Goal: Information Seeking & Learning: Compare options

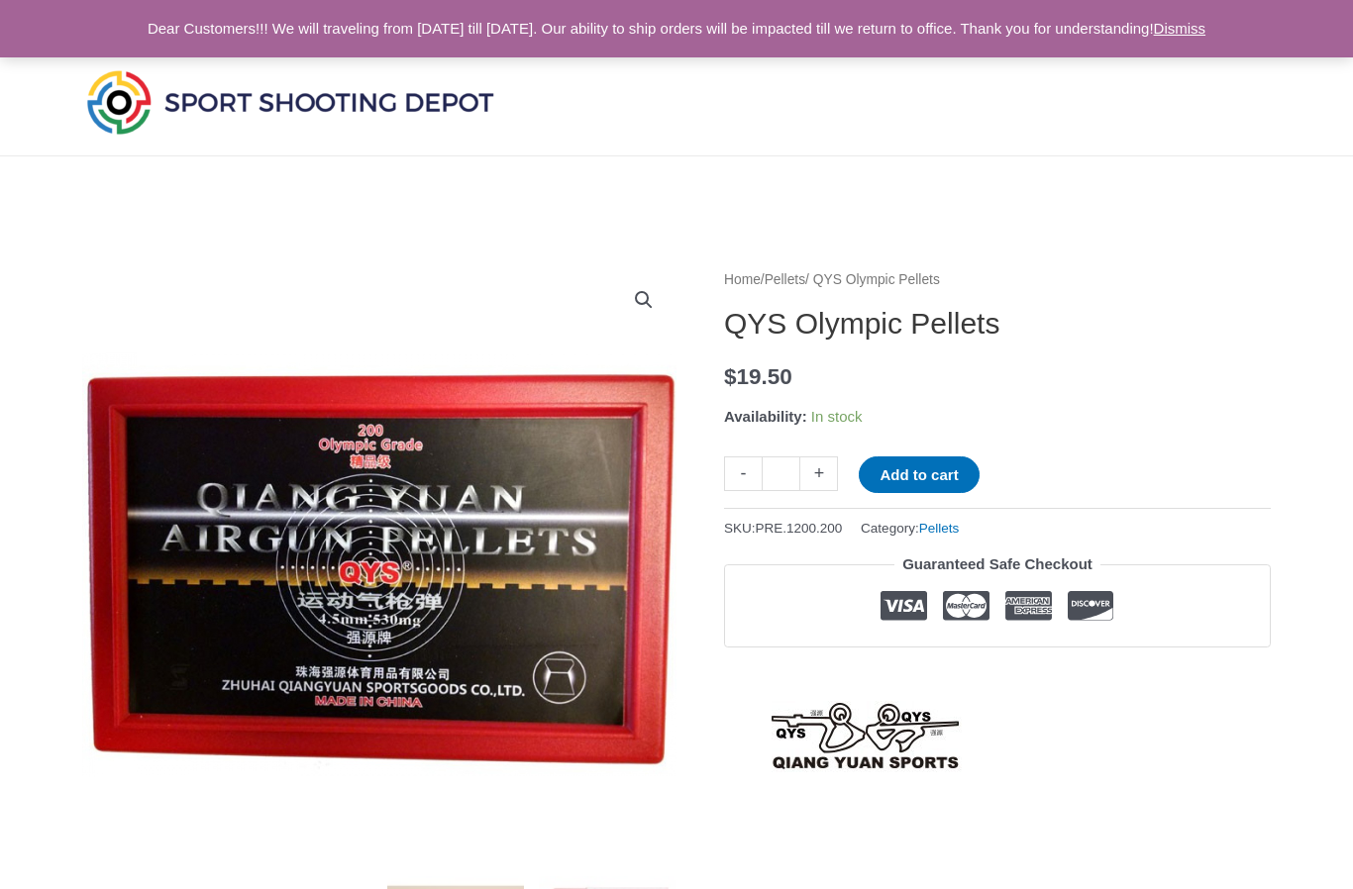
click at [148, 113] on img at bounding box center [290, 101] width 416 height 73
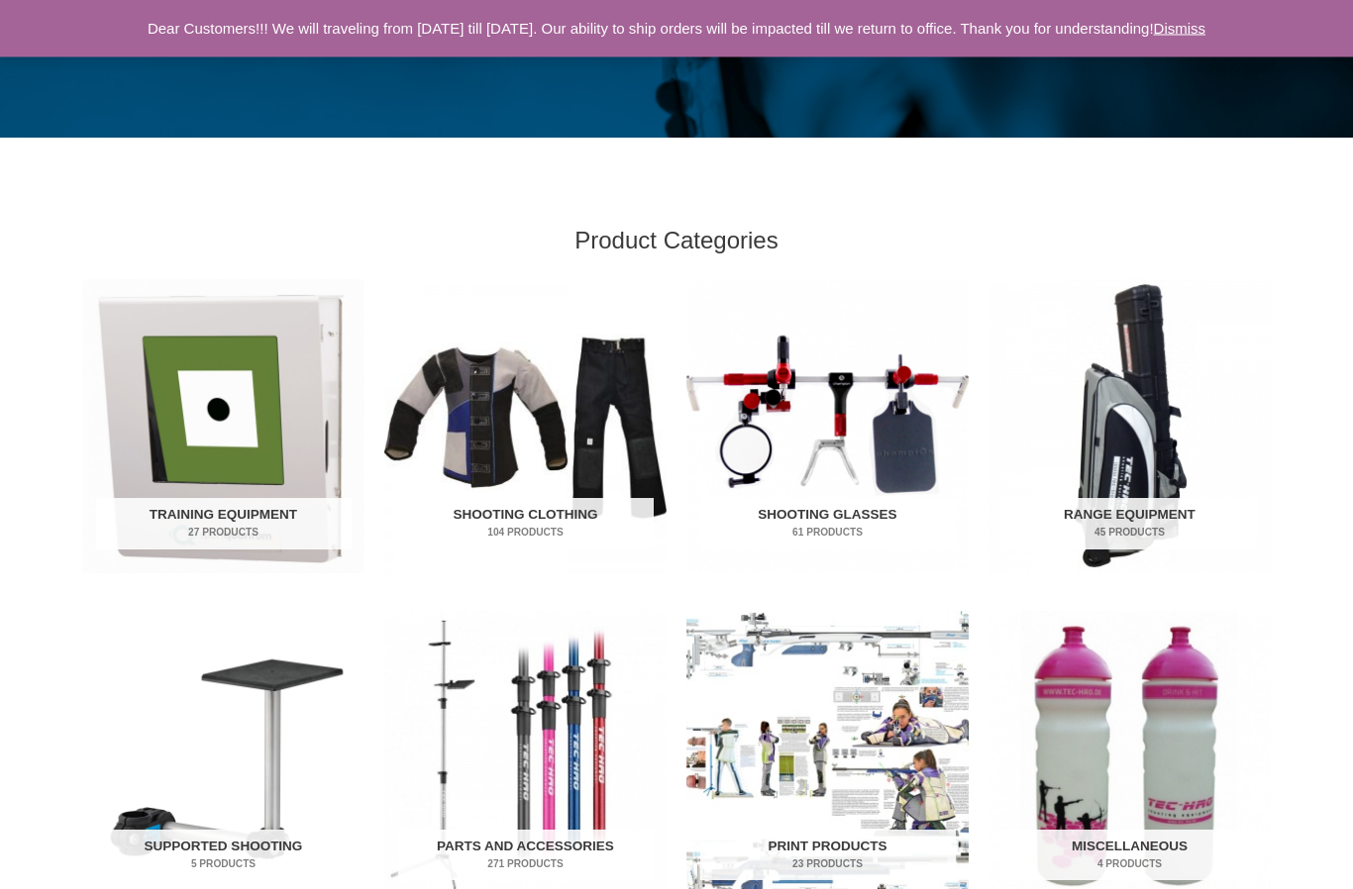
scroll to position [446, 0]
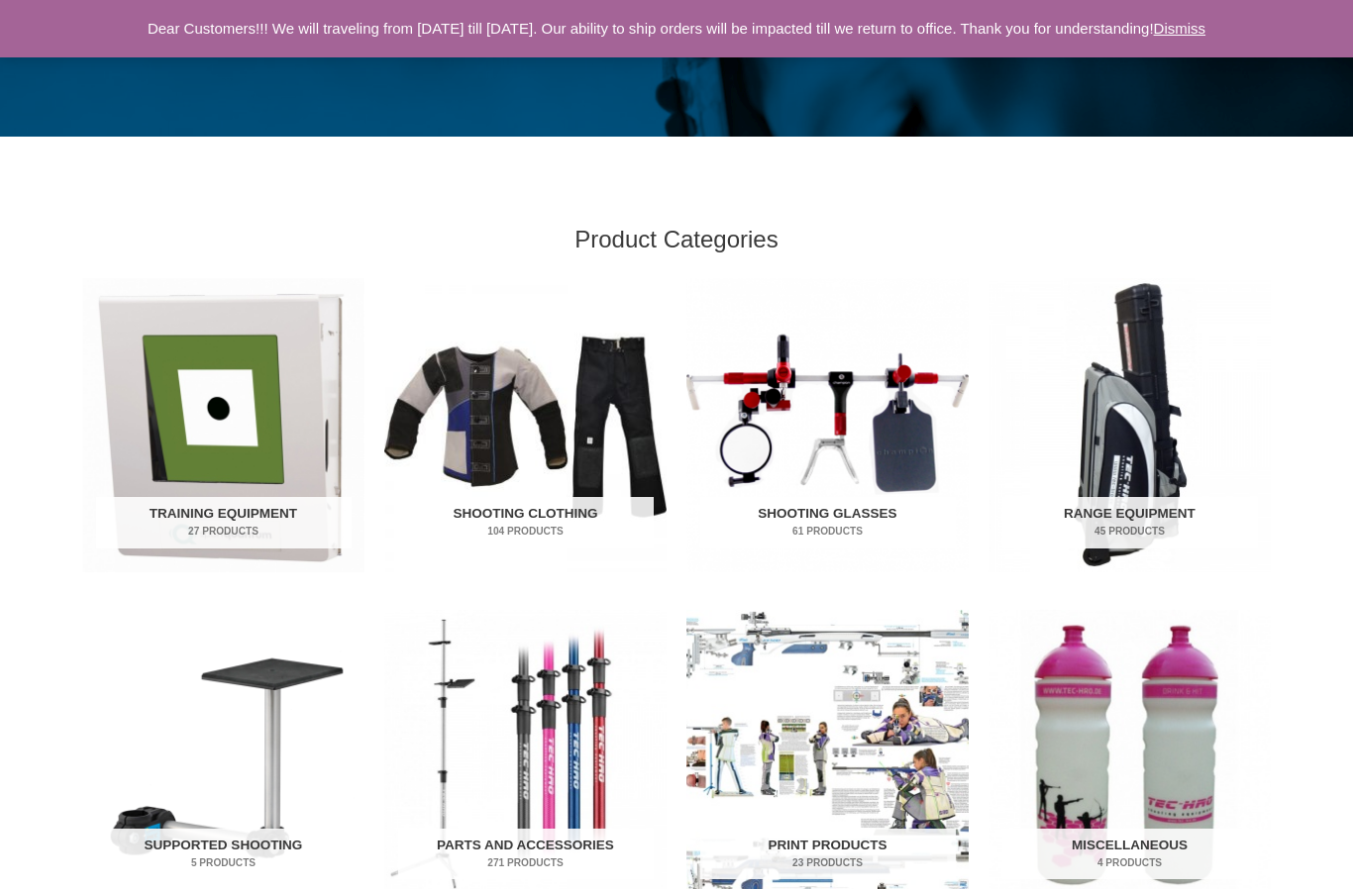
click at [1130, 465] on img "Visit product category Range Equipment" at bounding box center [1129, 425] width 282 height 294
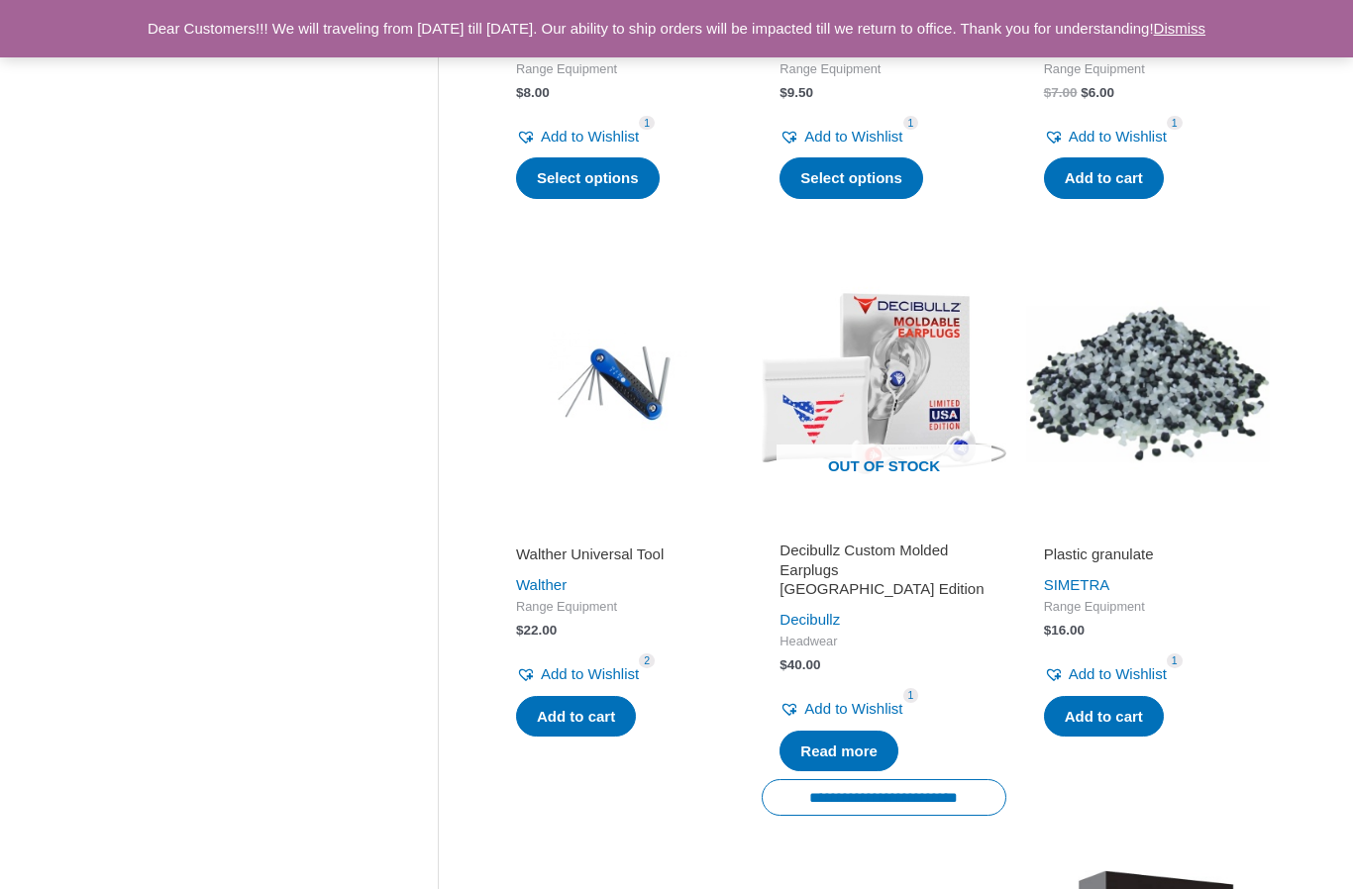
scroll to position [1305, 0]
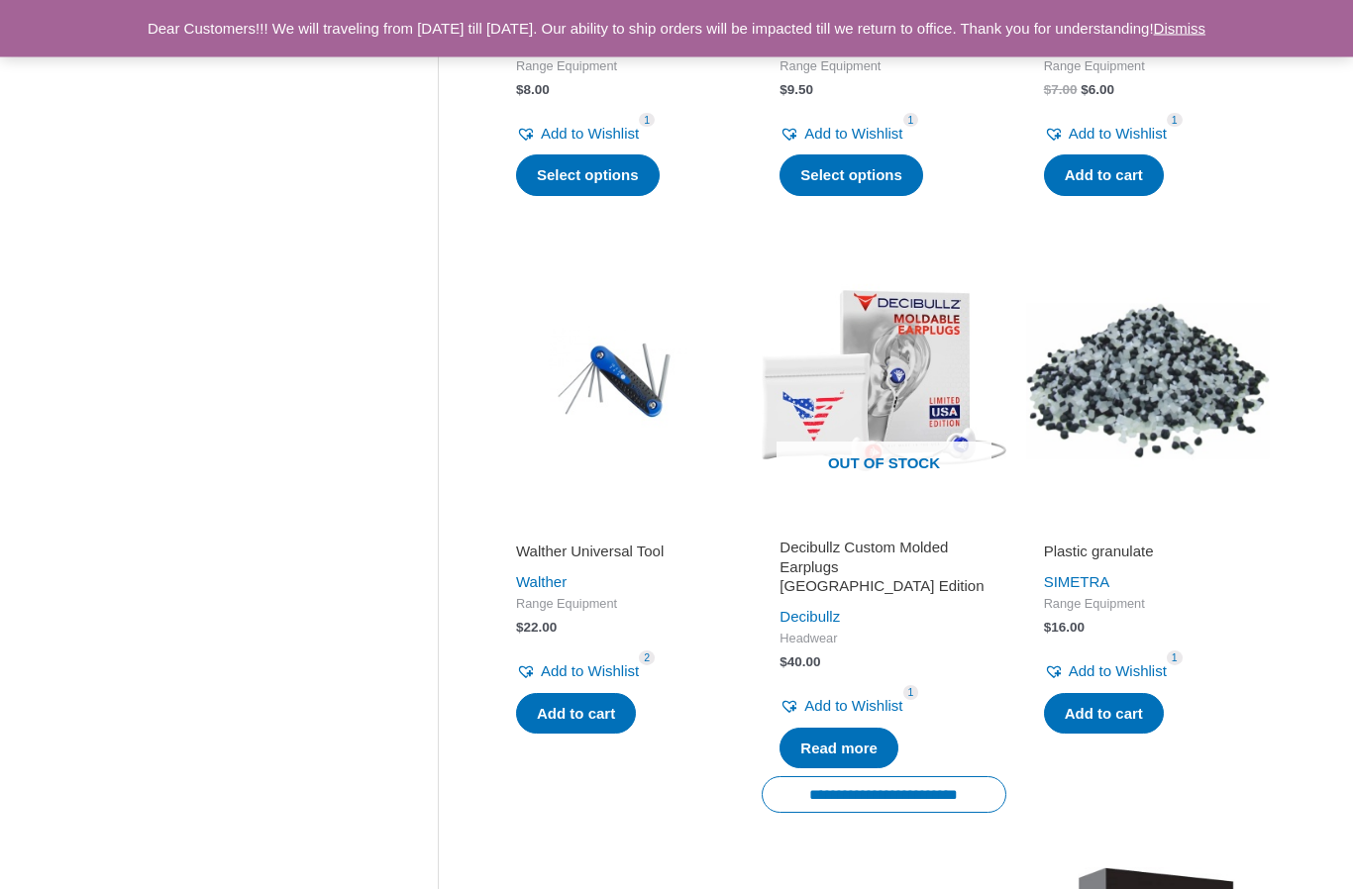
click at [1155, 392] on img at bounding box center [1148, 381] width 244 height 244
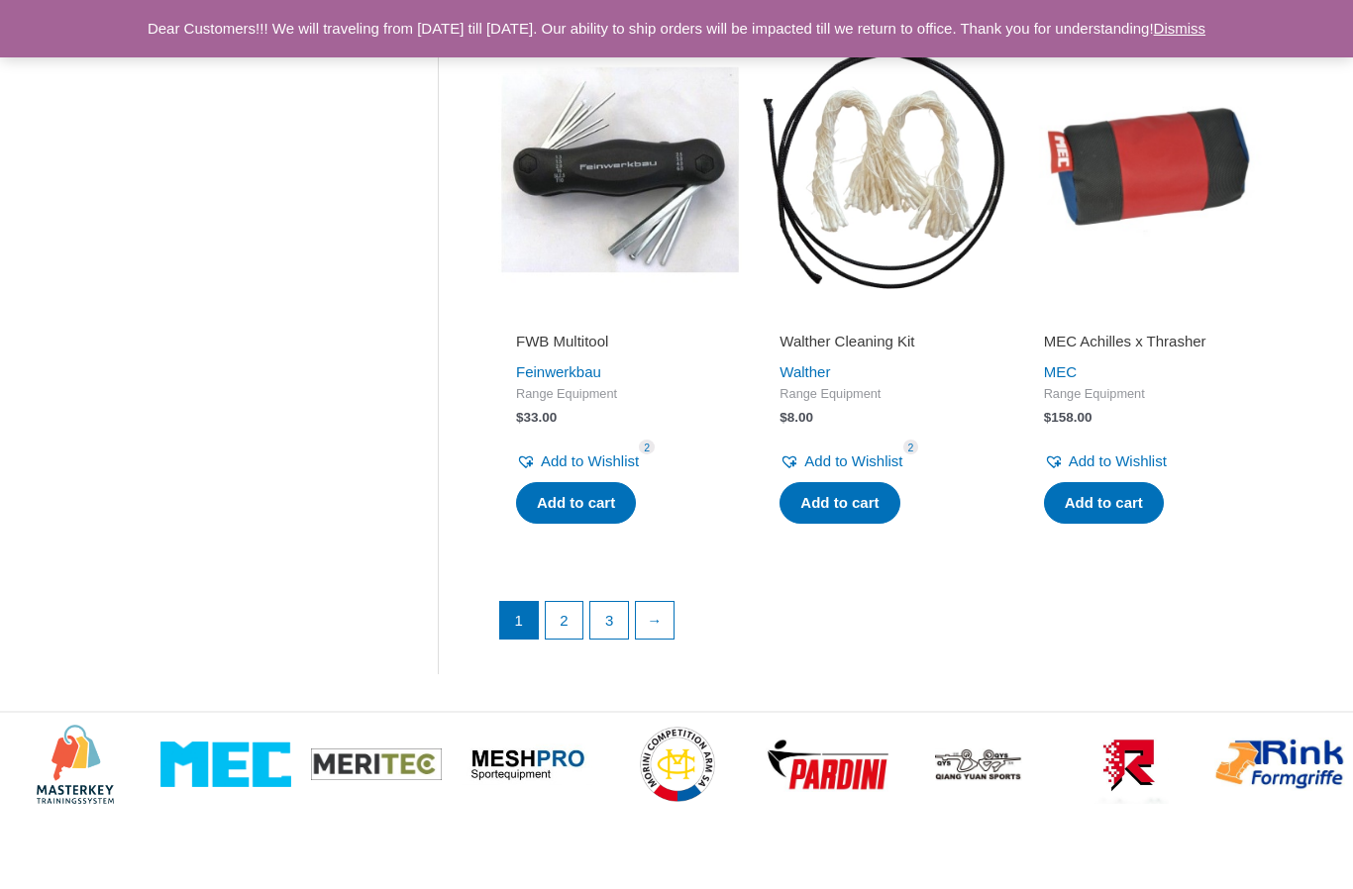
scroll to position [2700, 0]
click at [657, 610] on link "→" at bounding box center [655, 622] width 38 height 38
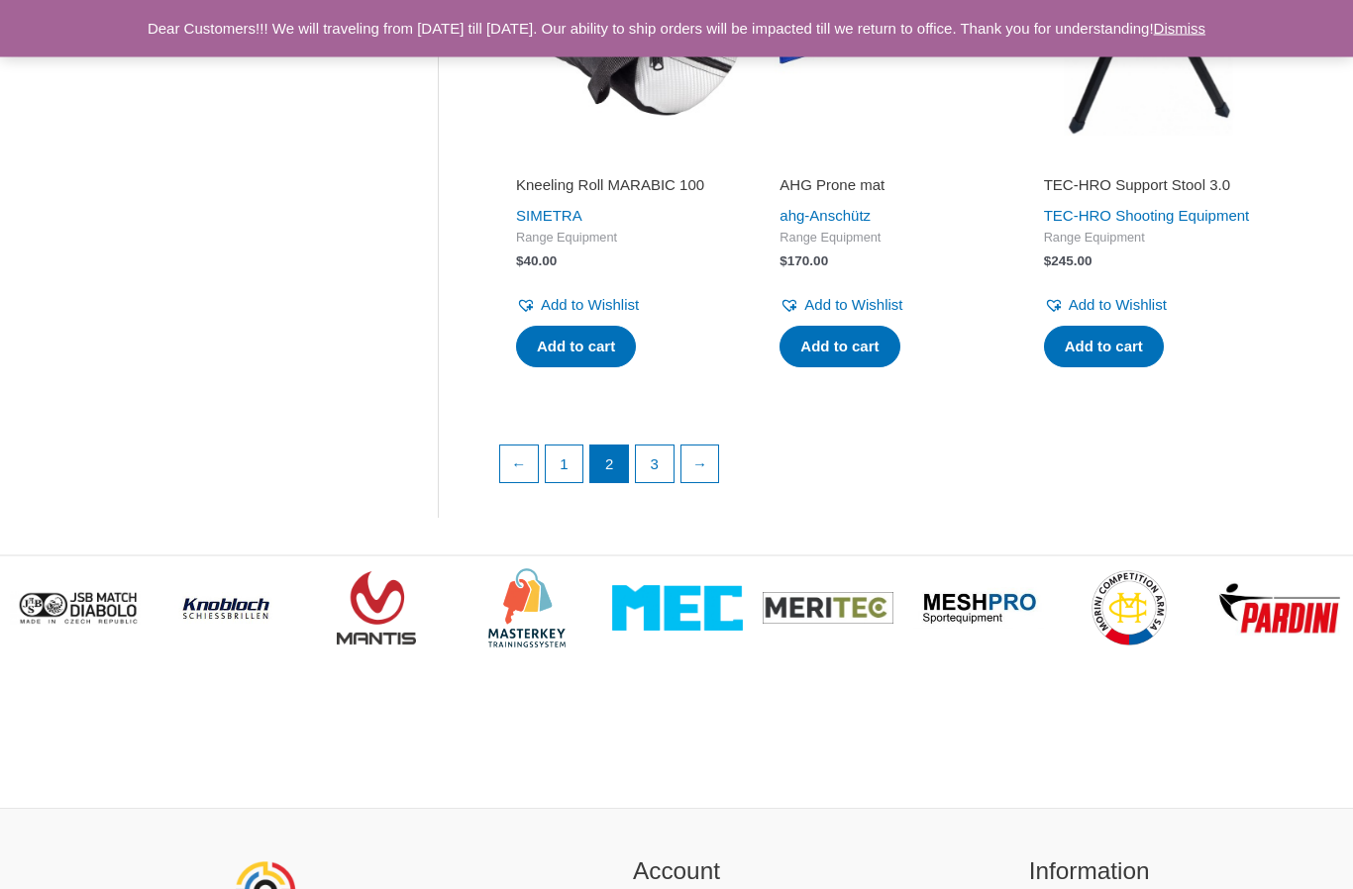
scroll to position [2861, 0]
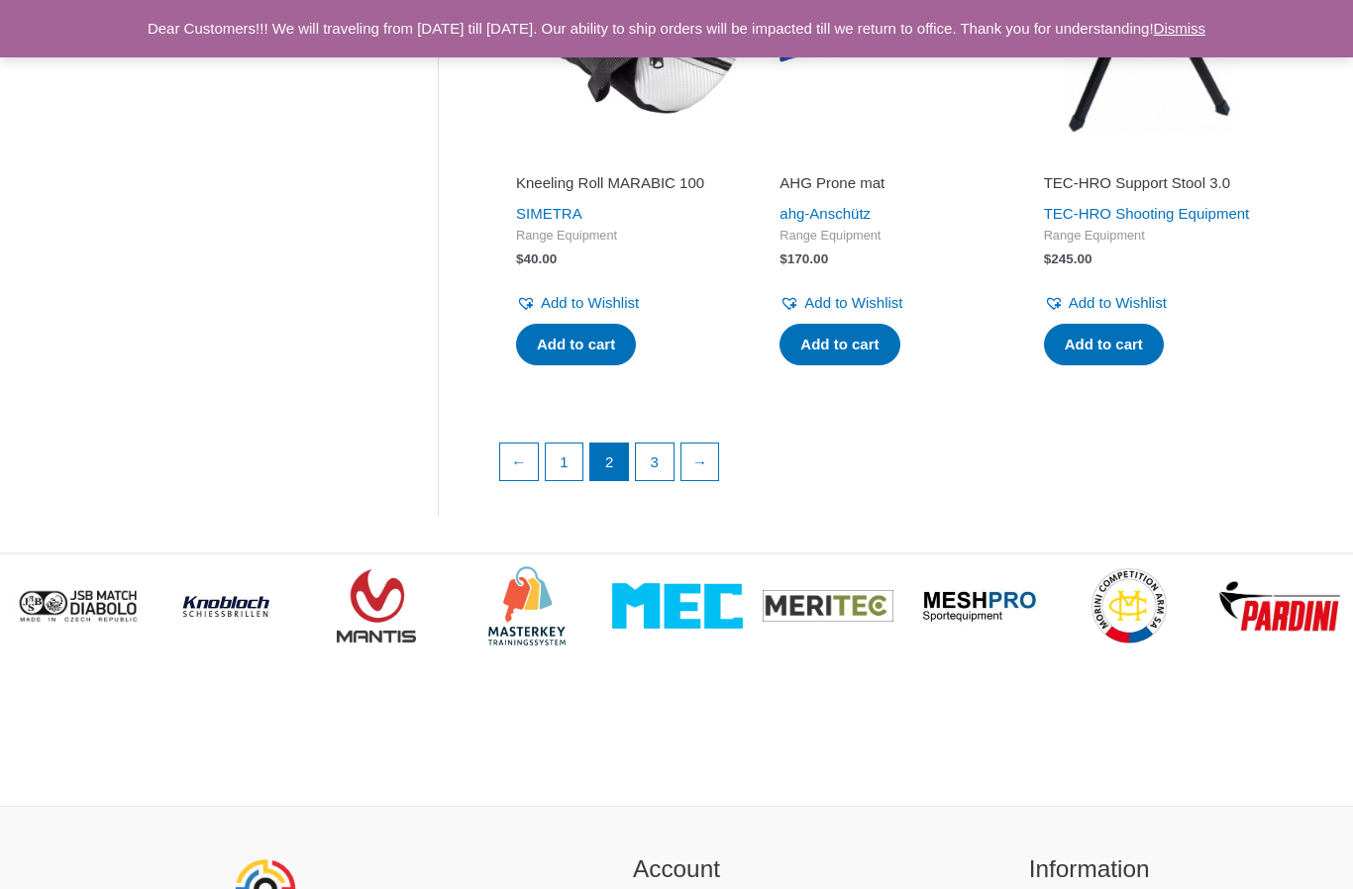
click at [715, 481] on link "→" at bounding box center [700, 463] width 38 height 38
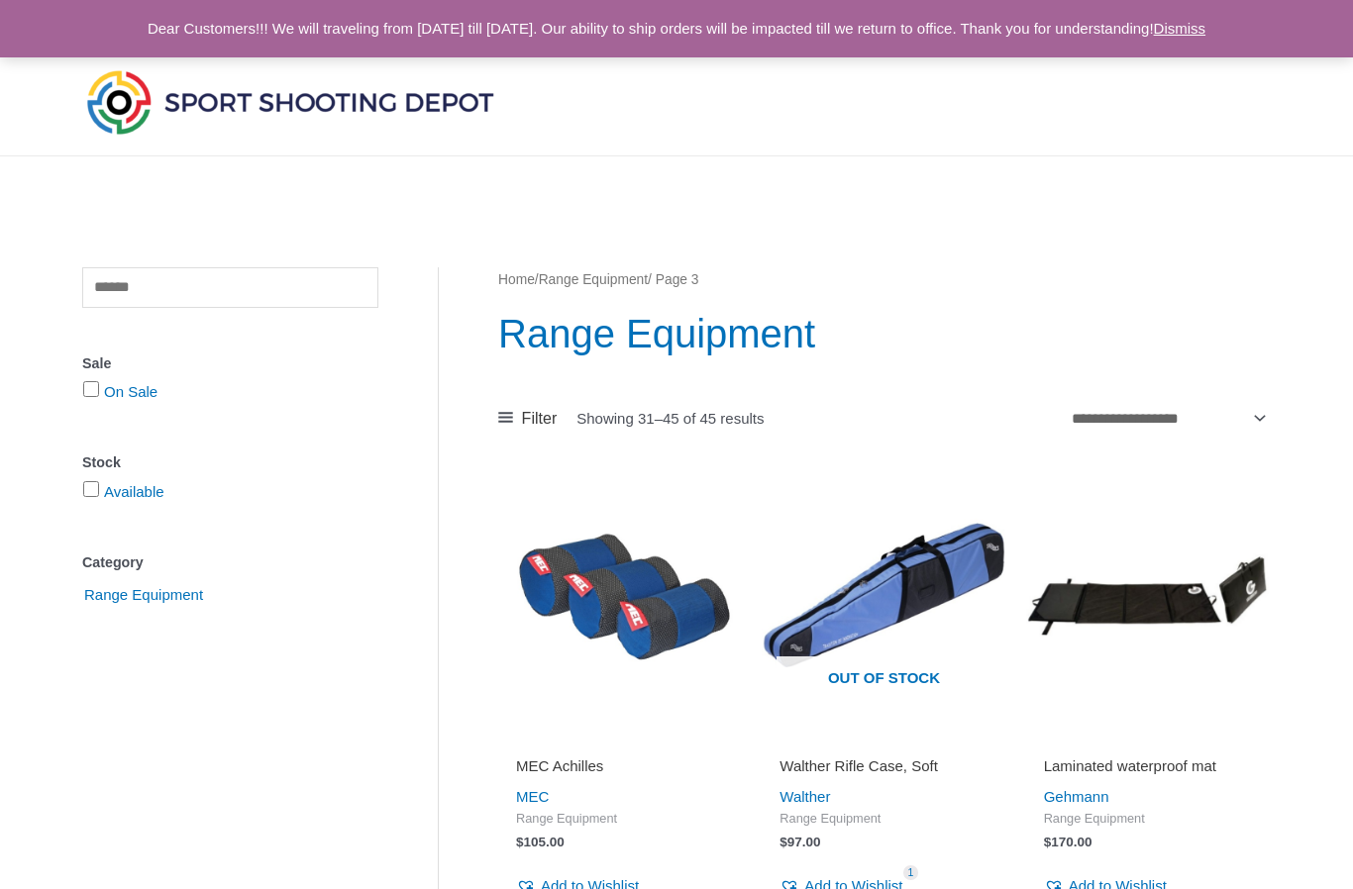
click at [197, 602] on span "Range Equipment" at bounding box center [143, 595] width 123 height 34
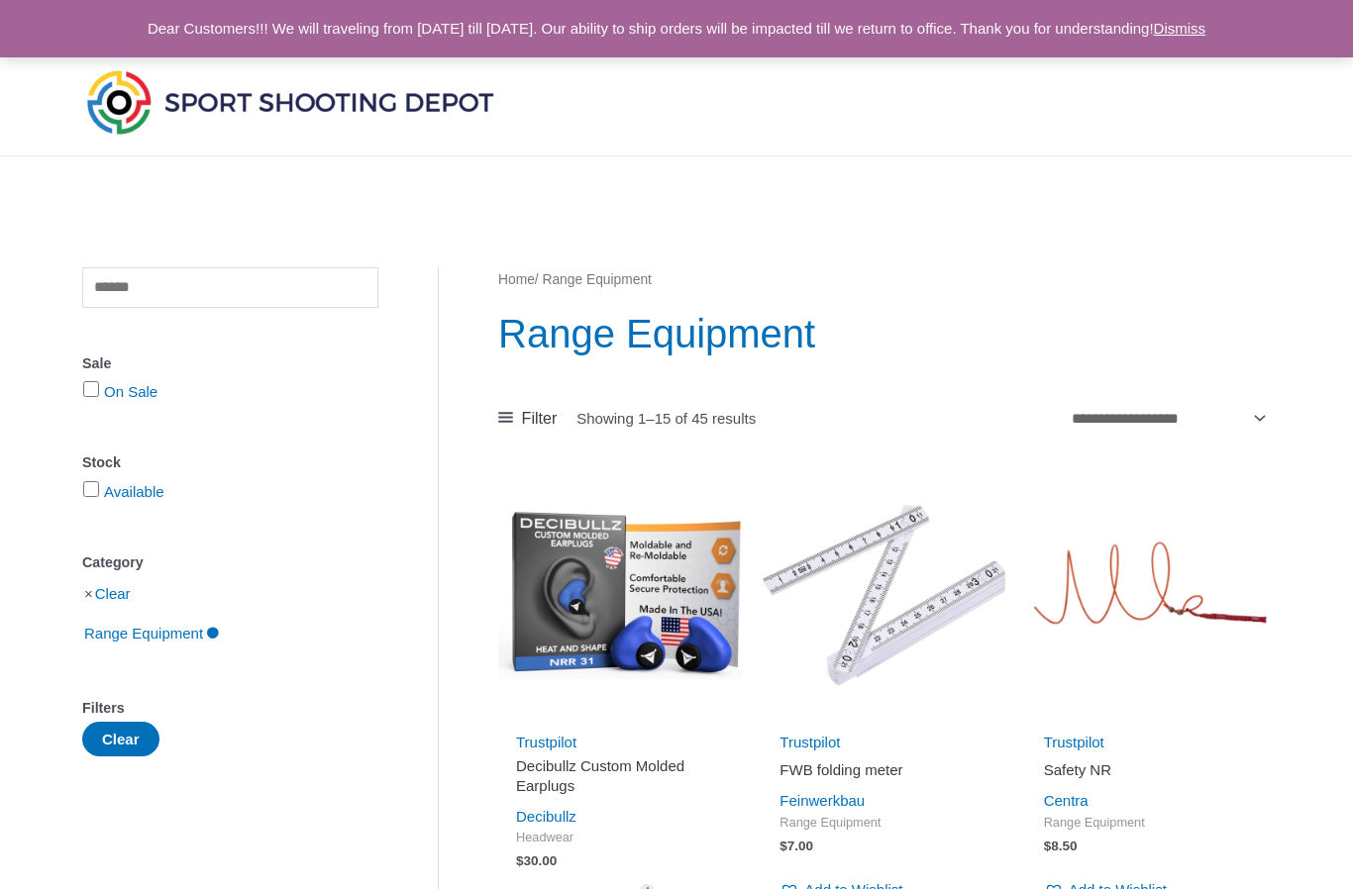
click at [149, 755] on button "Clear" at bounding box center [120, 739] width 77 height 35
click at [378, 99] on img at bounding box center [290, 101] width 416 height 73
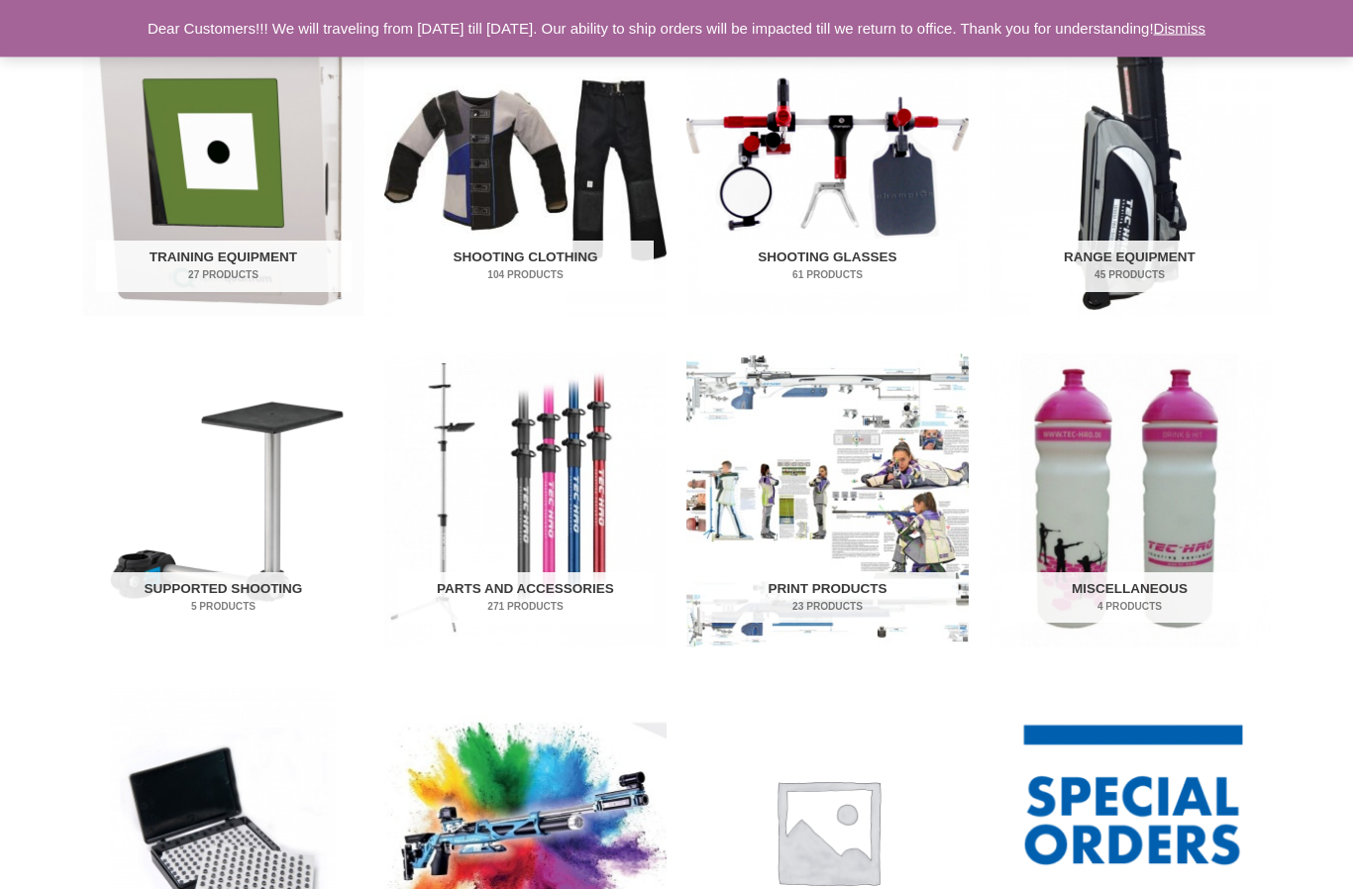
scroll to position [700, 0]
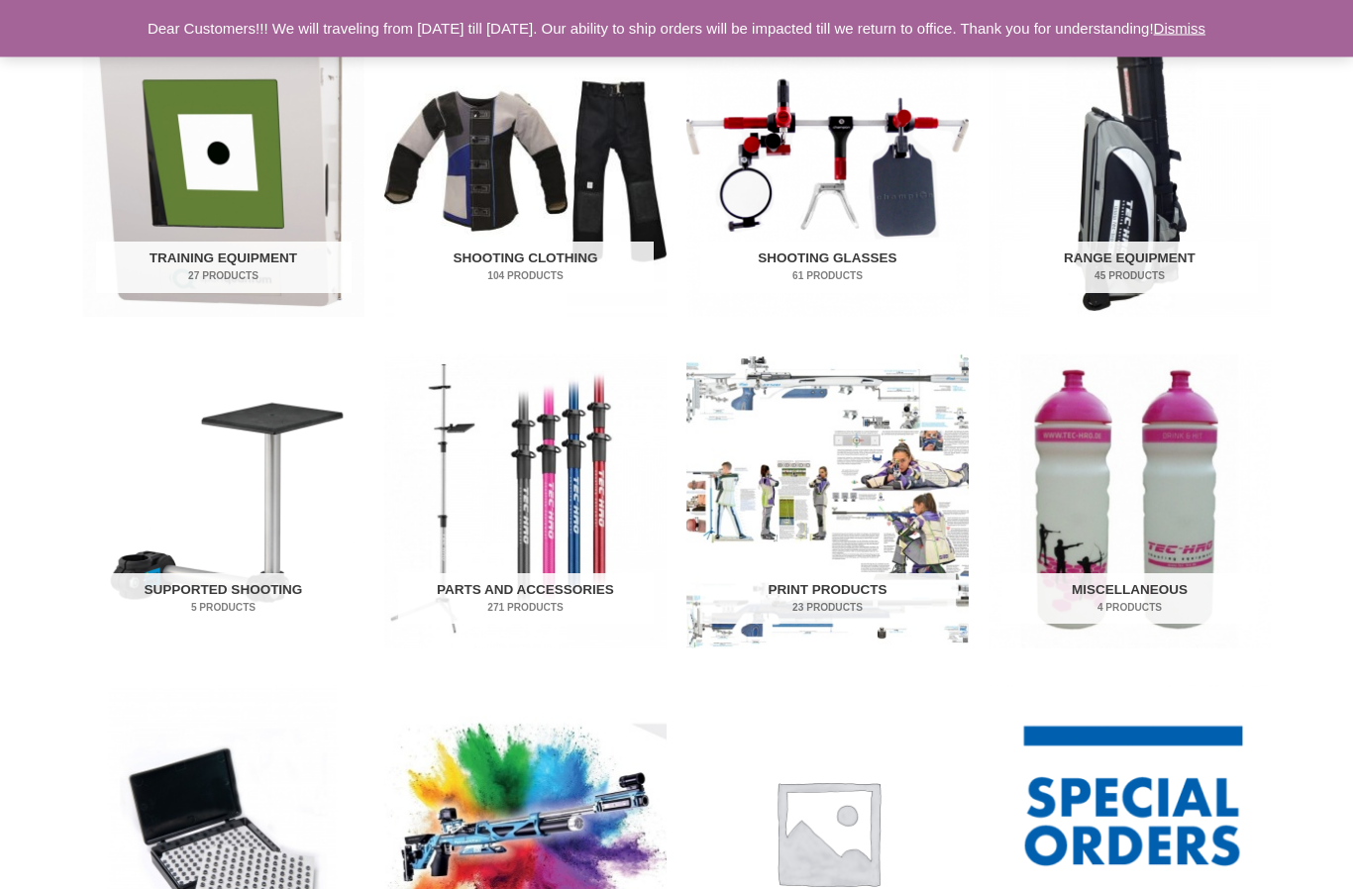
click at [276, 596] on h2 "Supported Shooting 5 Products" at bounding box center [223, 599] width 255 height 51
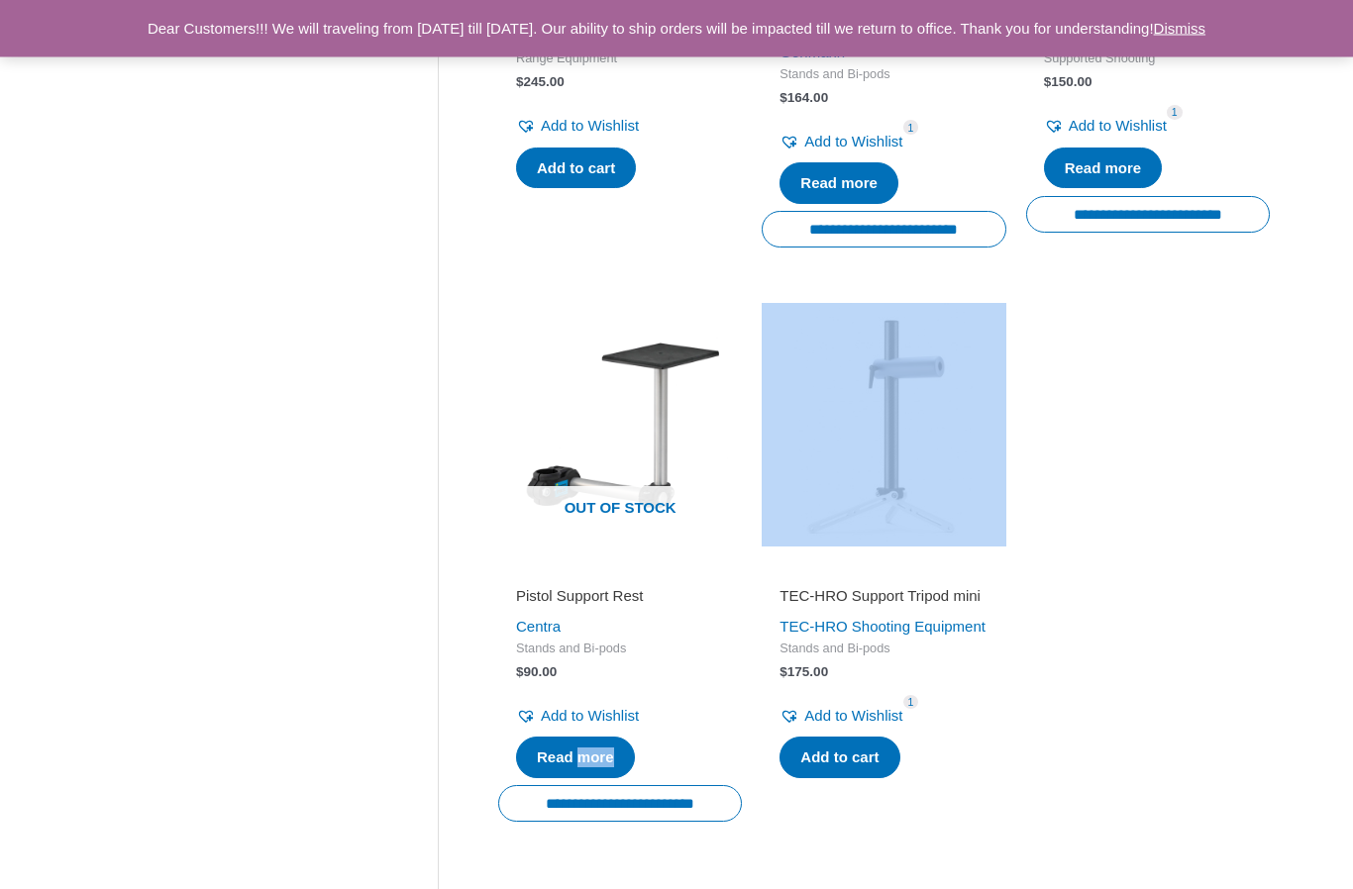
scroll to position [761, 0]
click at [1180, 613] on ul "**********" at bounding box center [883, 295] width 771 height 1165
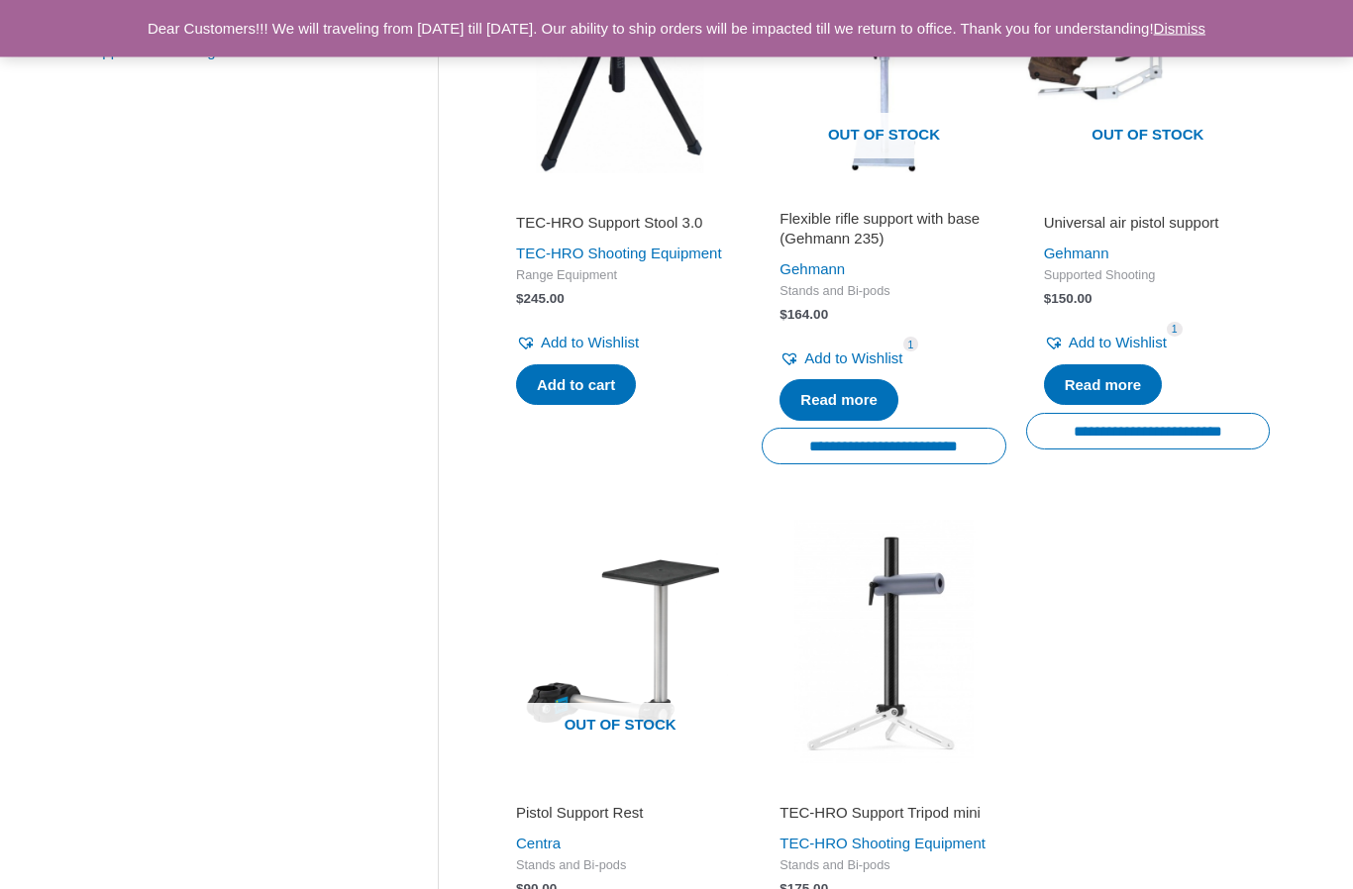
scroll to position [610, 0]
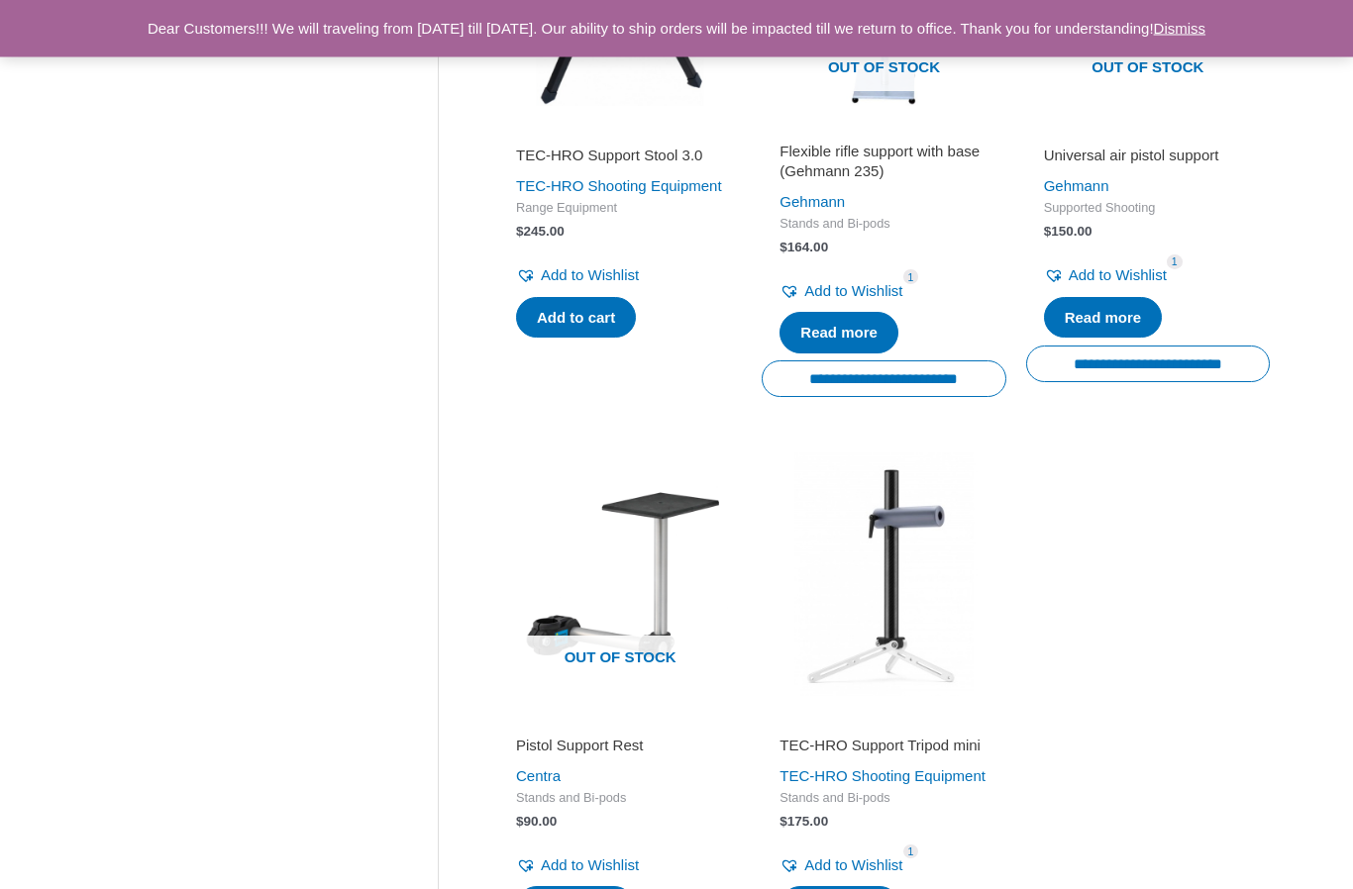
click at [908, 745] on h2 "TEC-HRO Support Tripod mini" at bounding box center [883, 747] width 208 height 20
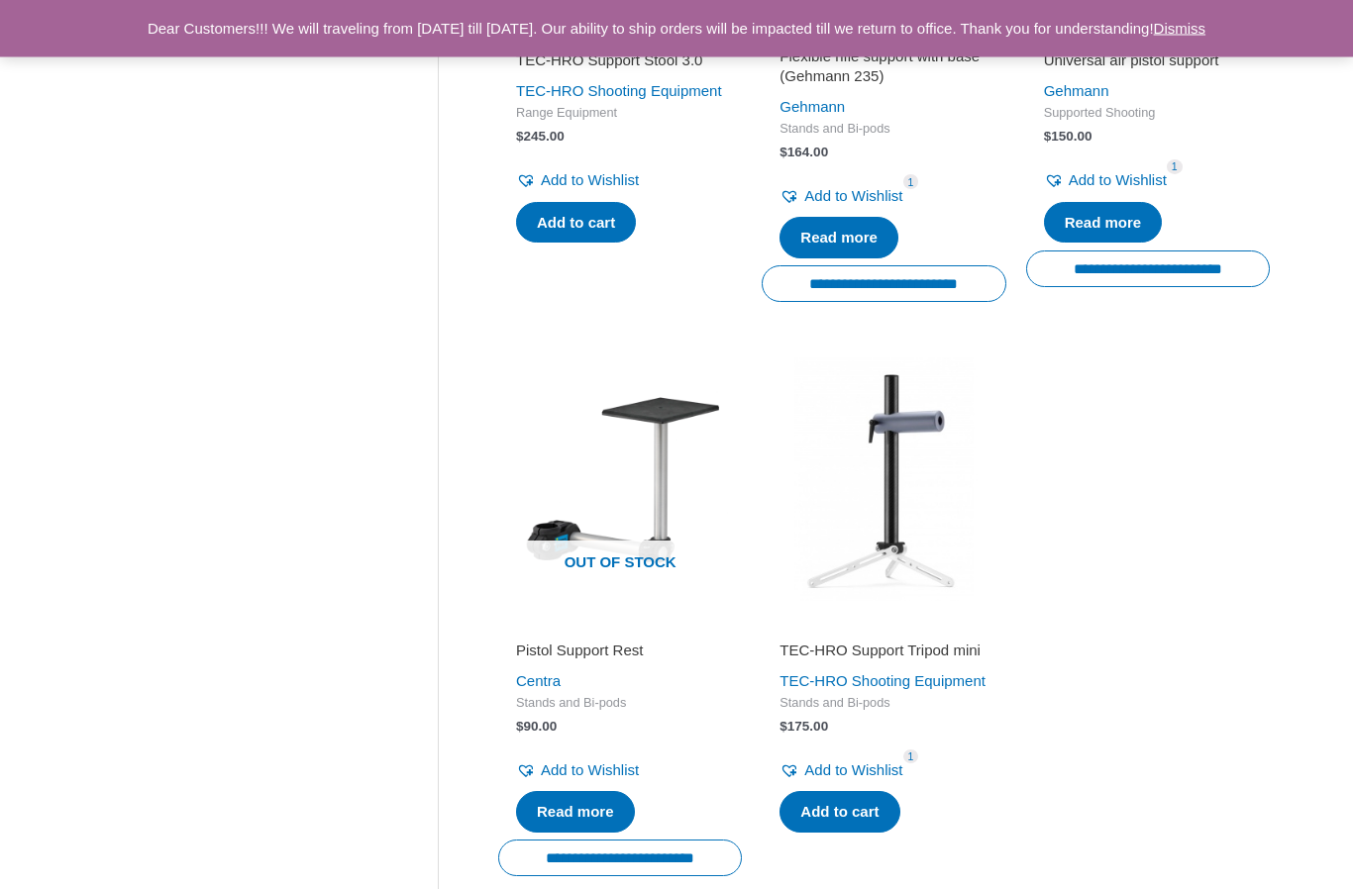
scroll to position [706, 0]
click at [664, 427] on img at bounding box center [620, 479] width 244 height 244
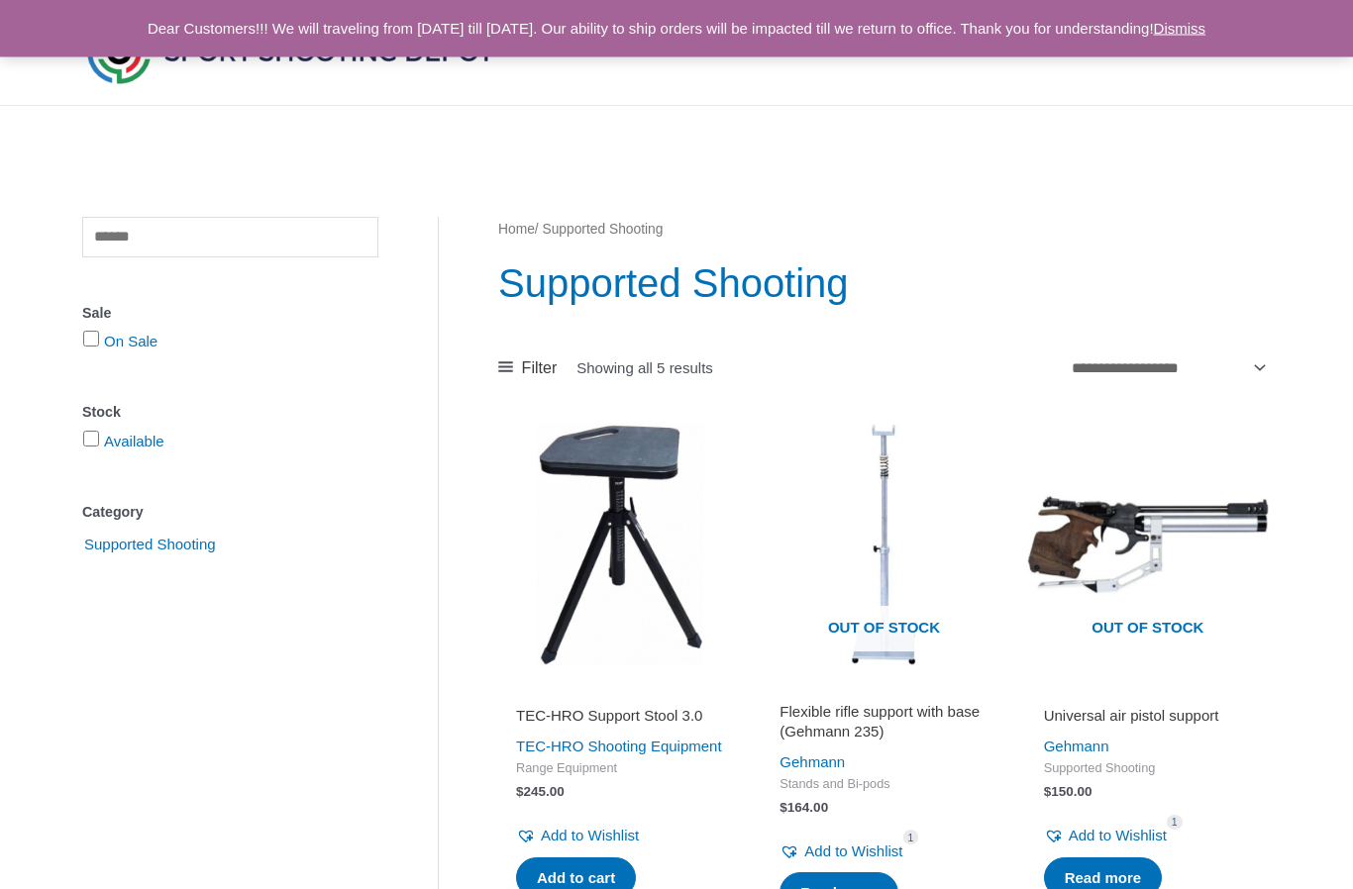
scroll to position [0, 0]
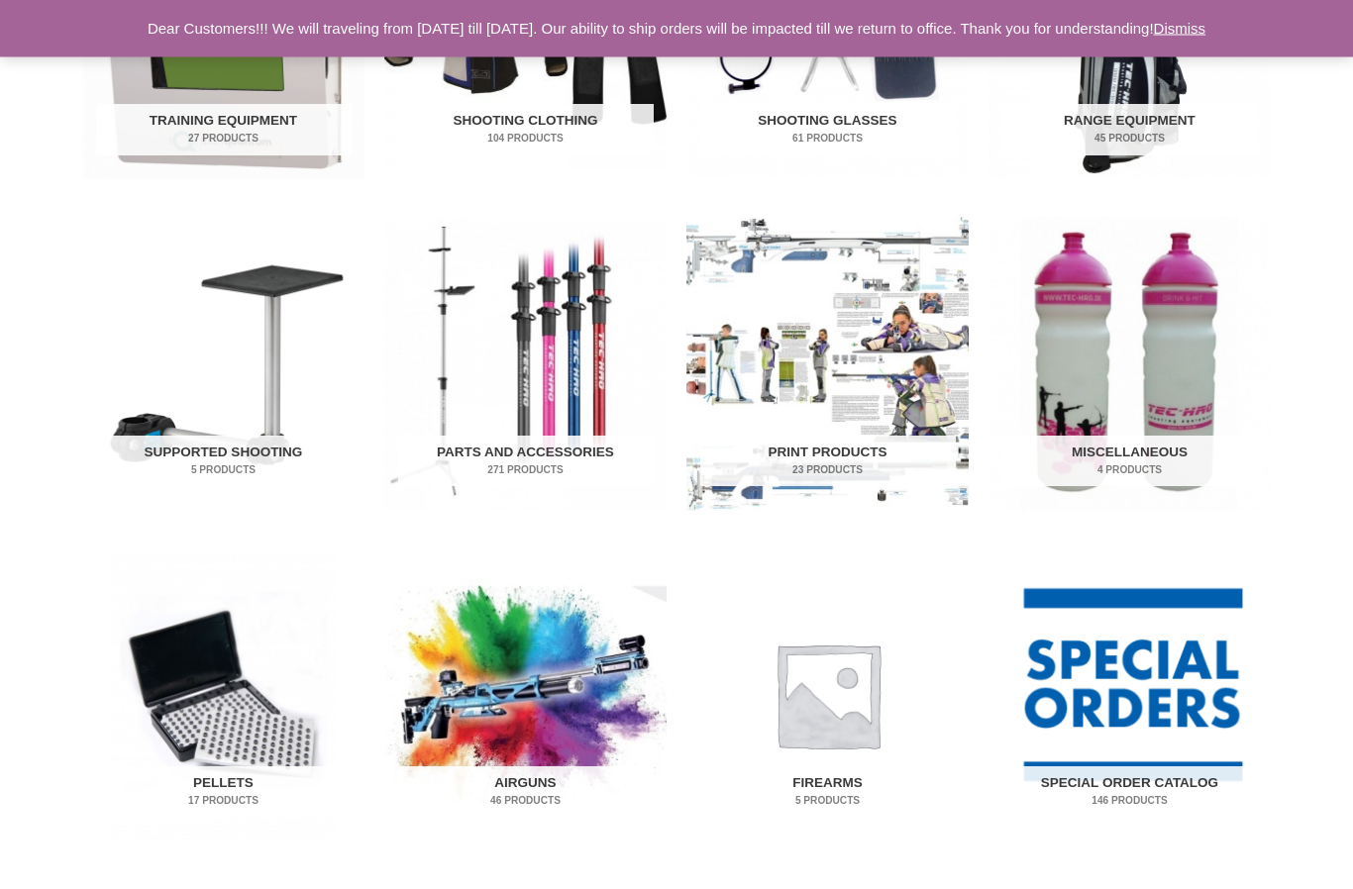
scroll to position [839, 0]
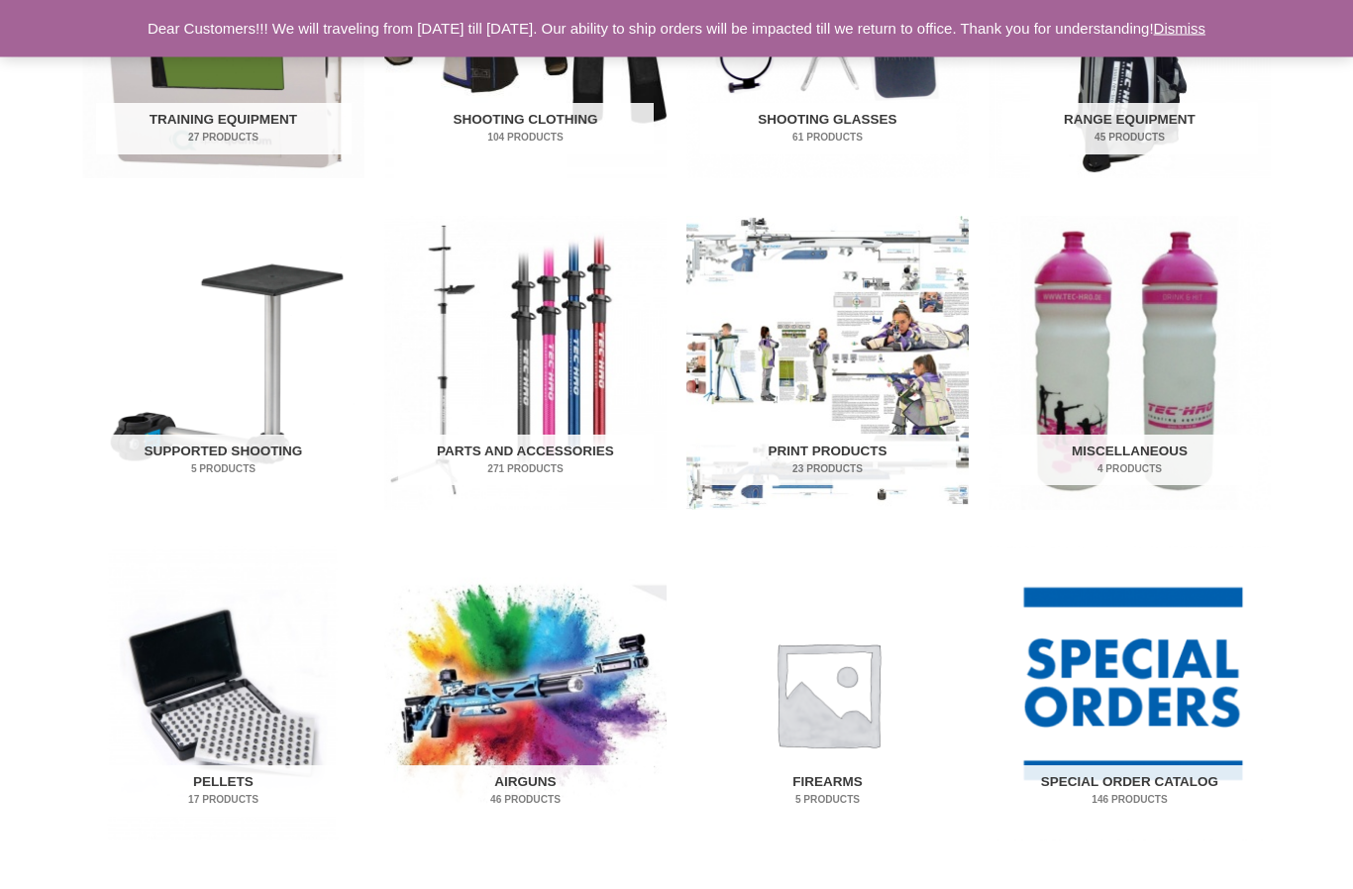
click at [551, 697] on img "Visit product category Airguns" at bounding box center [525, 695] width 282 height 294
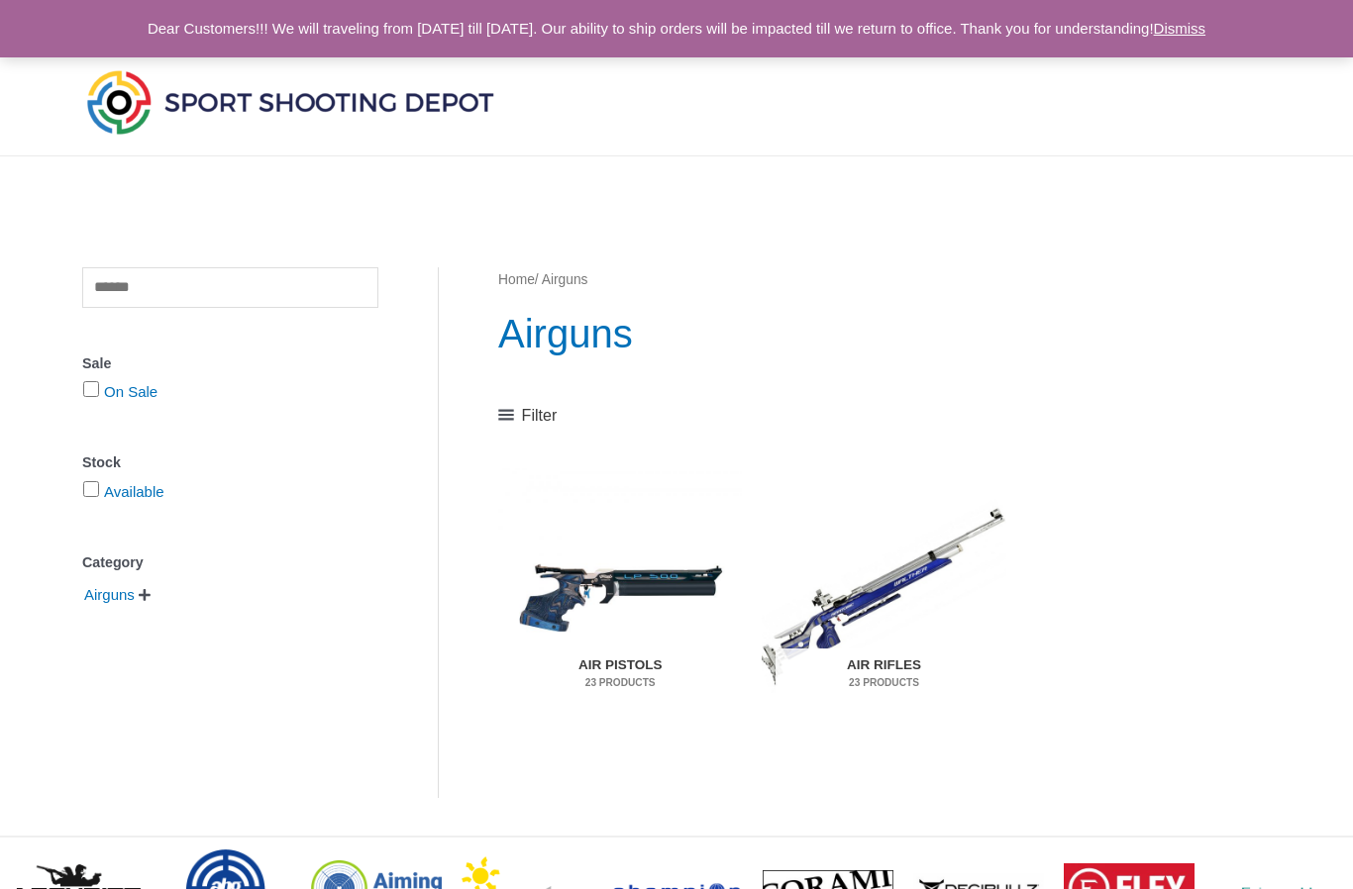
click at [853, 608] on img "Visit product category Air Rifles" at bounding box center [884, 595] width 244 height 255
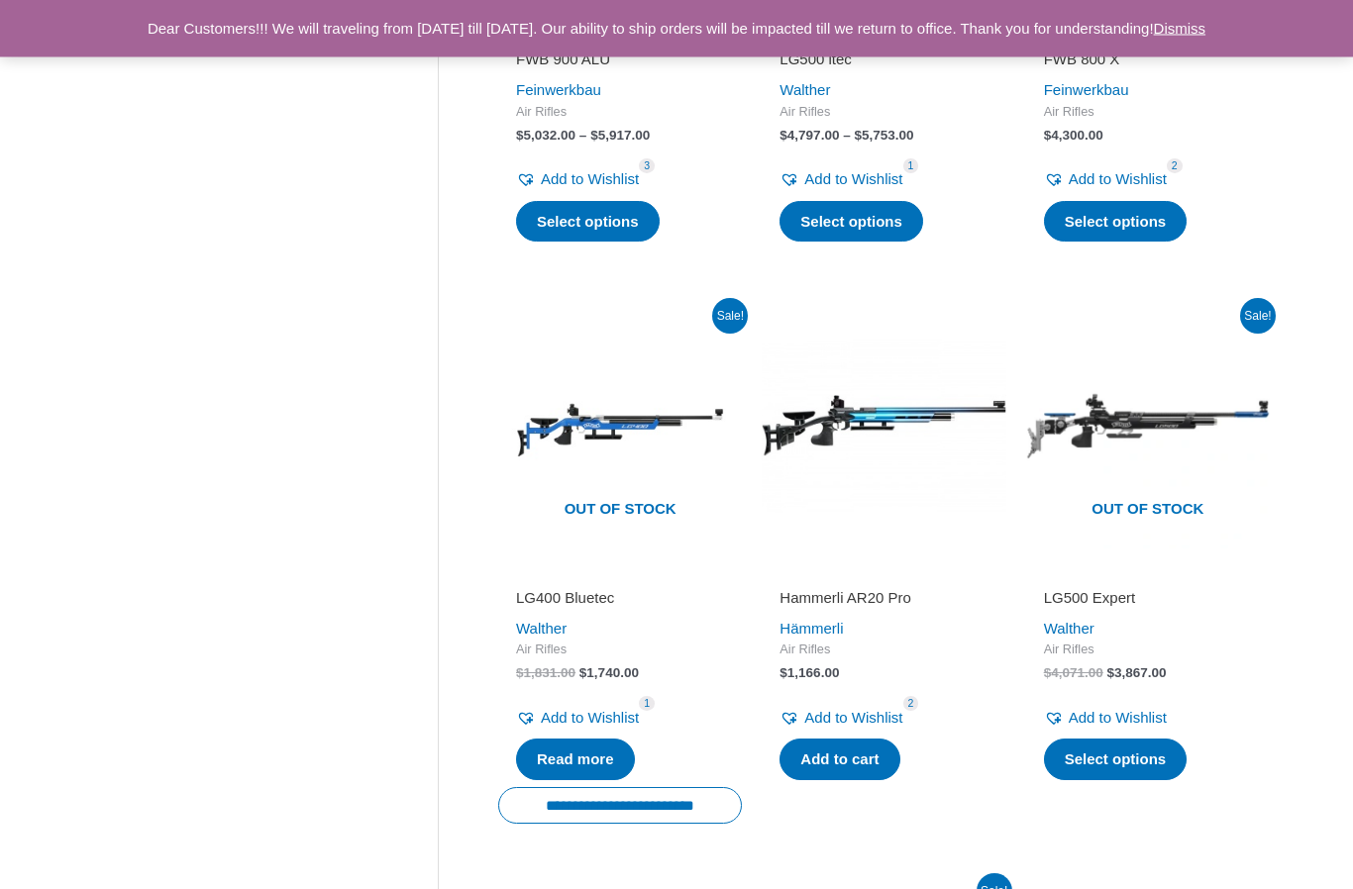
scroll to position [785, 0]
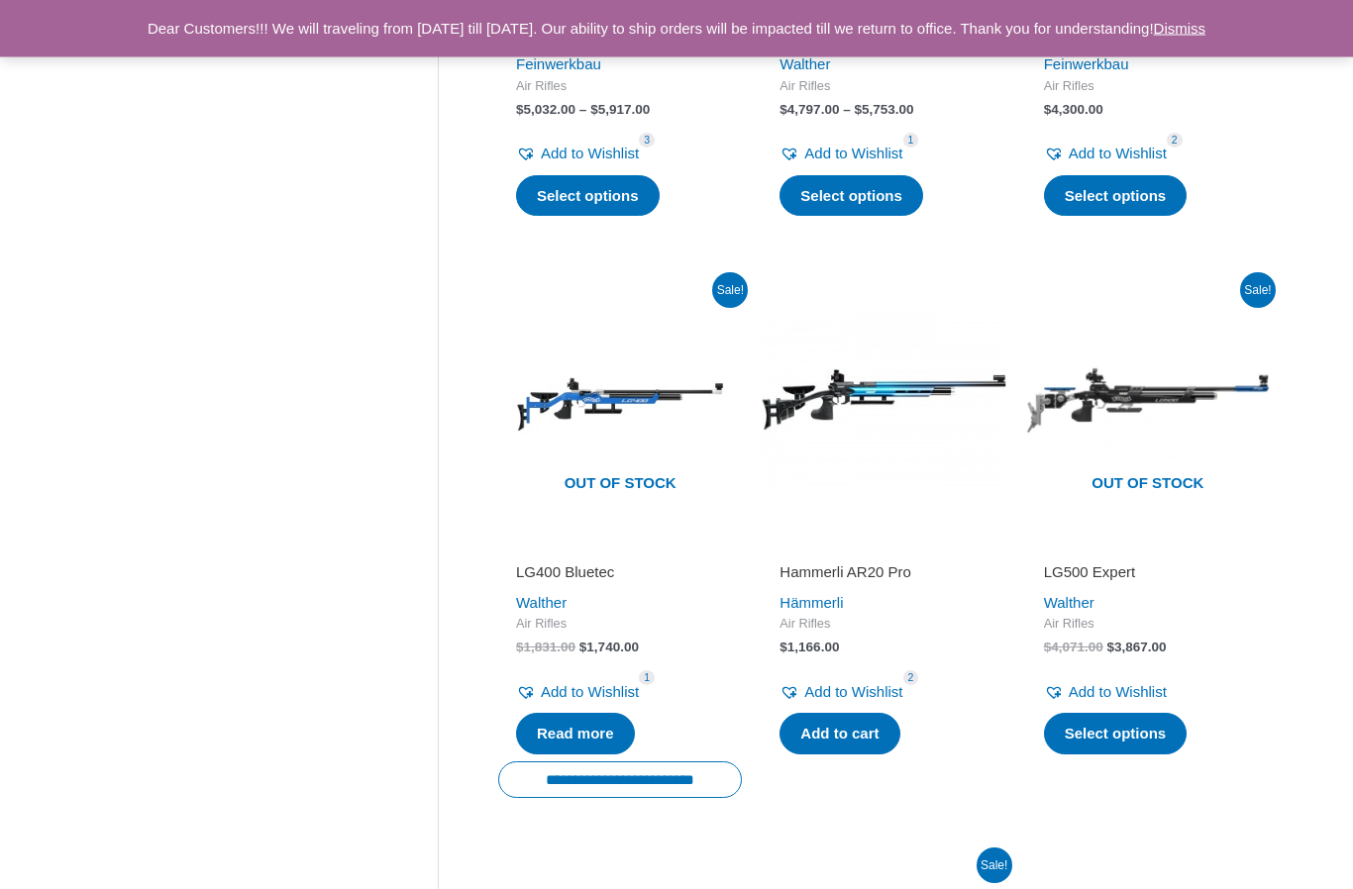
click at [600, 563] on h2 "LG400 Bluetec" at bounding box center [620, 573] width 208 height 20
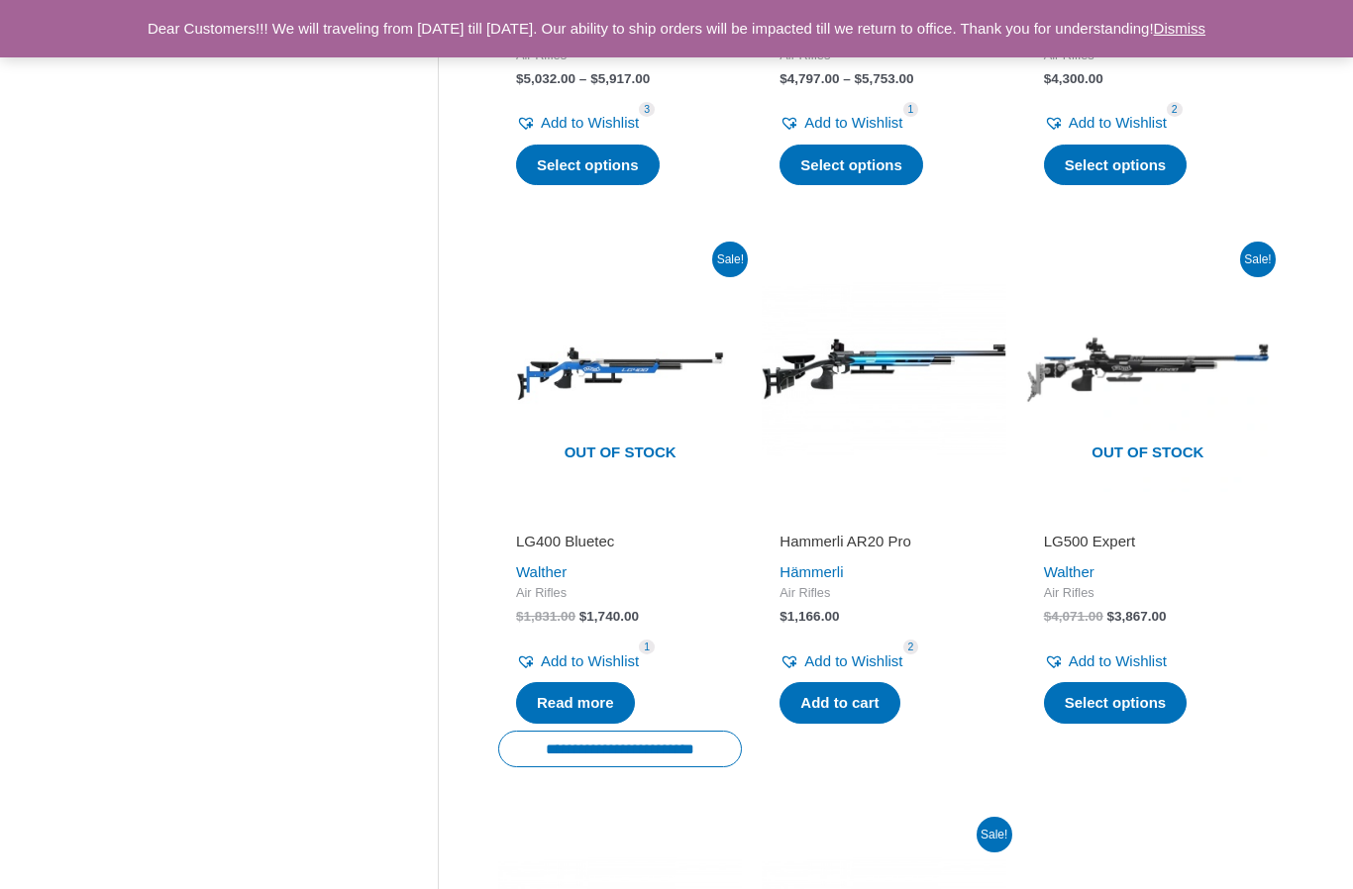
scroll to position [816, 0]
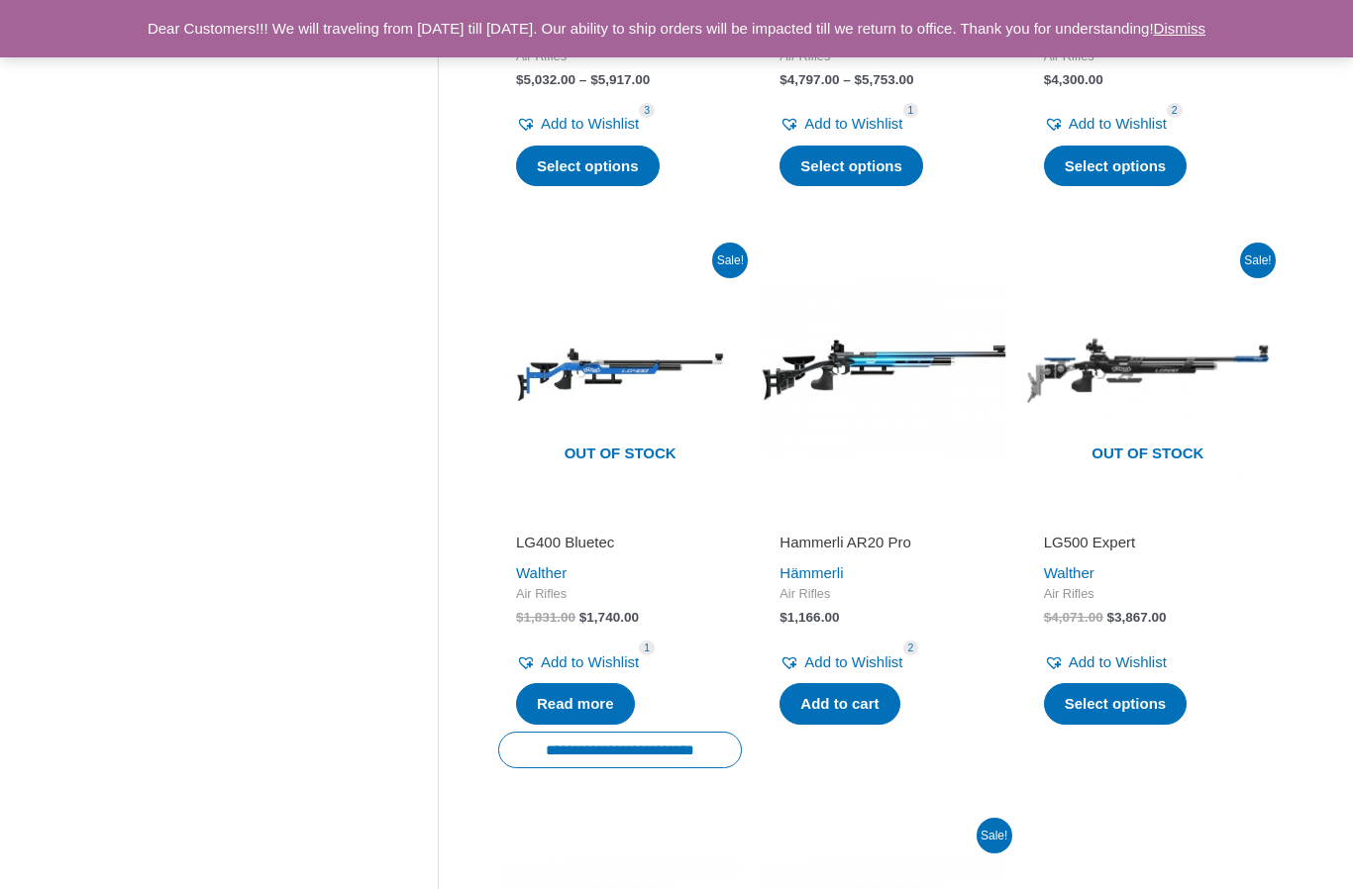
click at [1126, 542] on h2 "LG500 Expert" at bounding box center [1148, 543] width 208 height 20
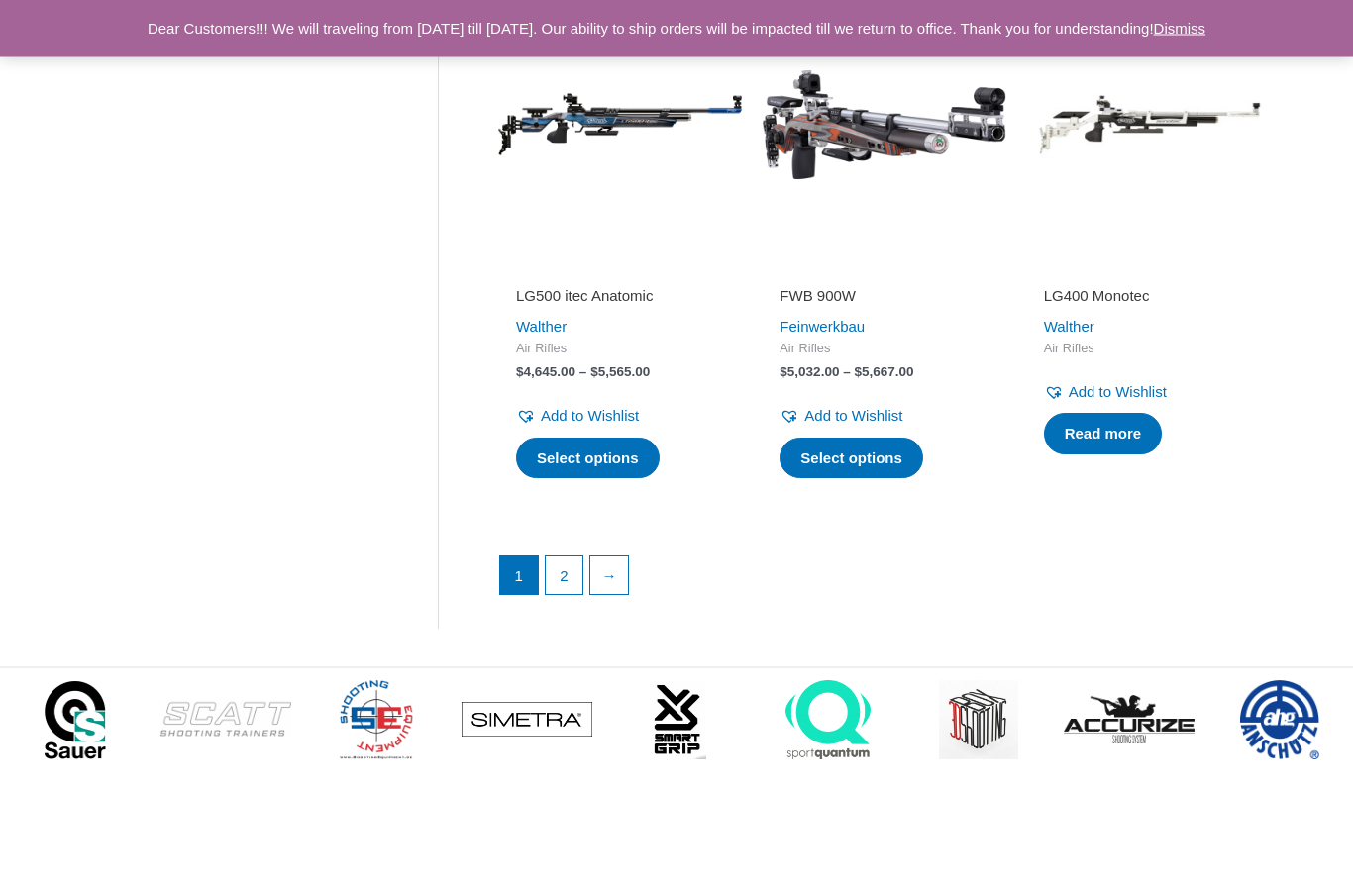
scroll to position [2771, 0]
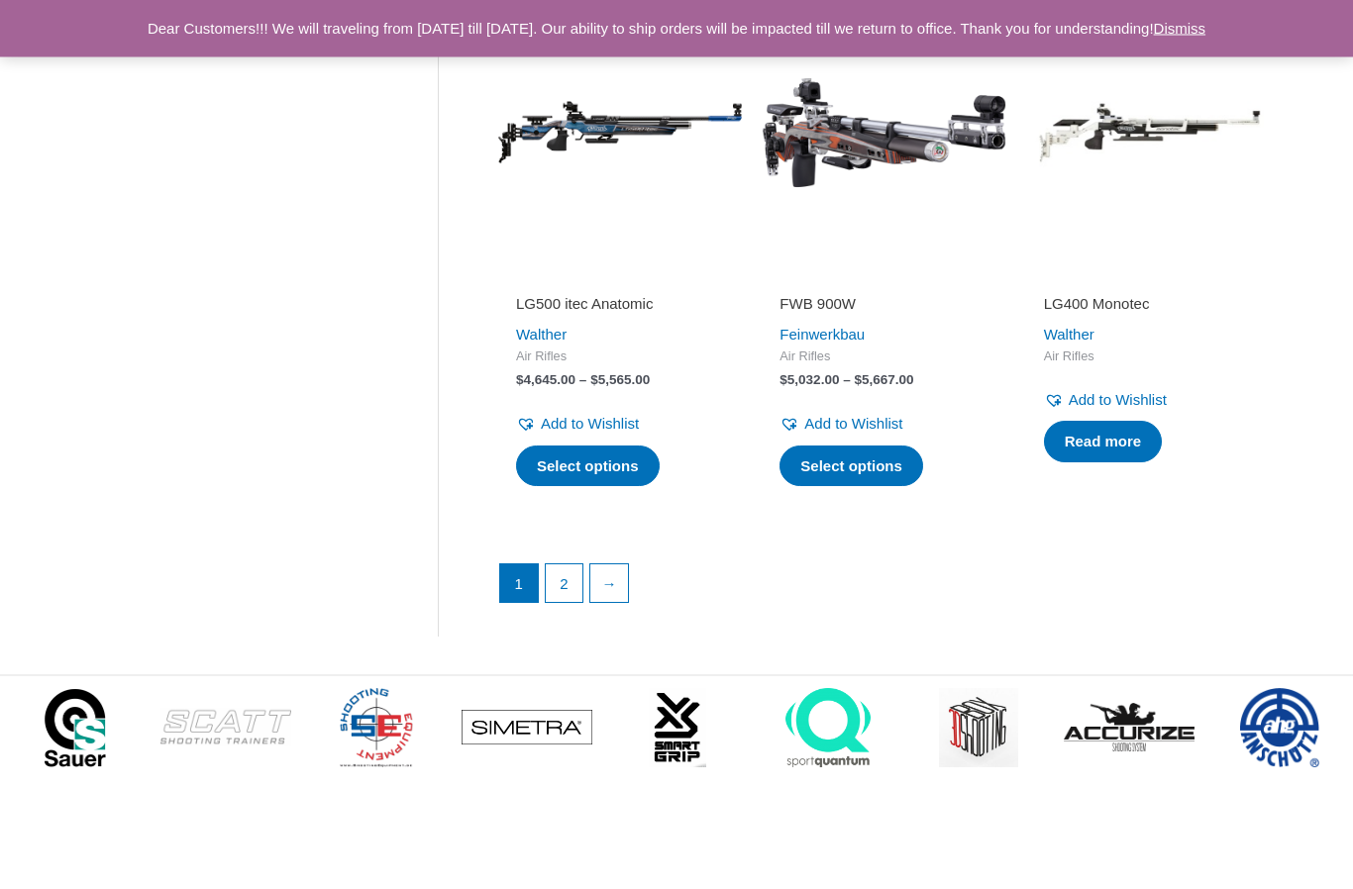
click at [616, 569] on link "→" at bounding box center [609, 584] width 38 height 38
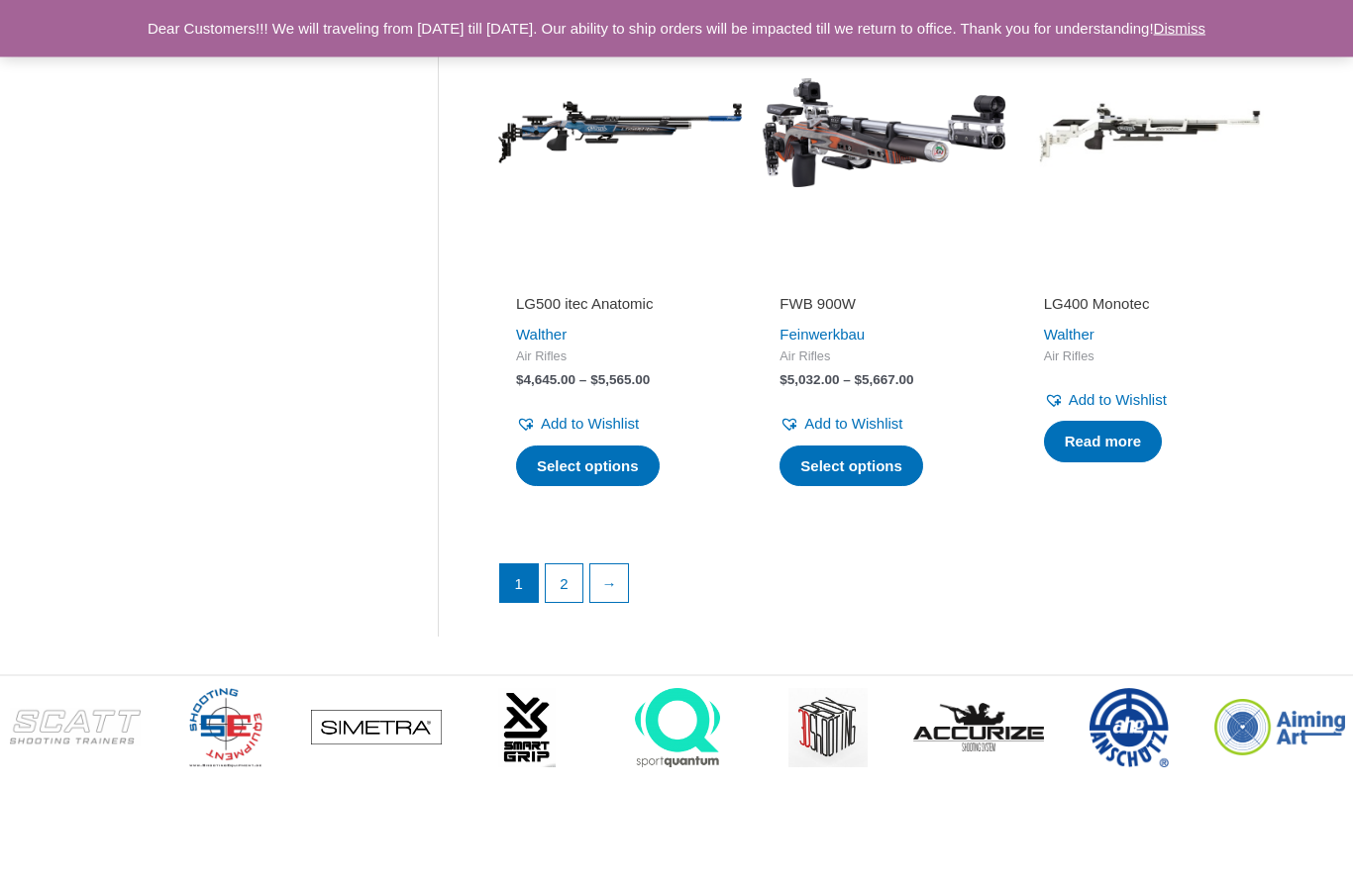
scroll to position [2844, 0]
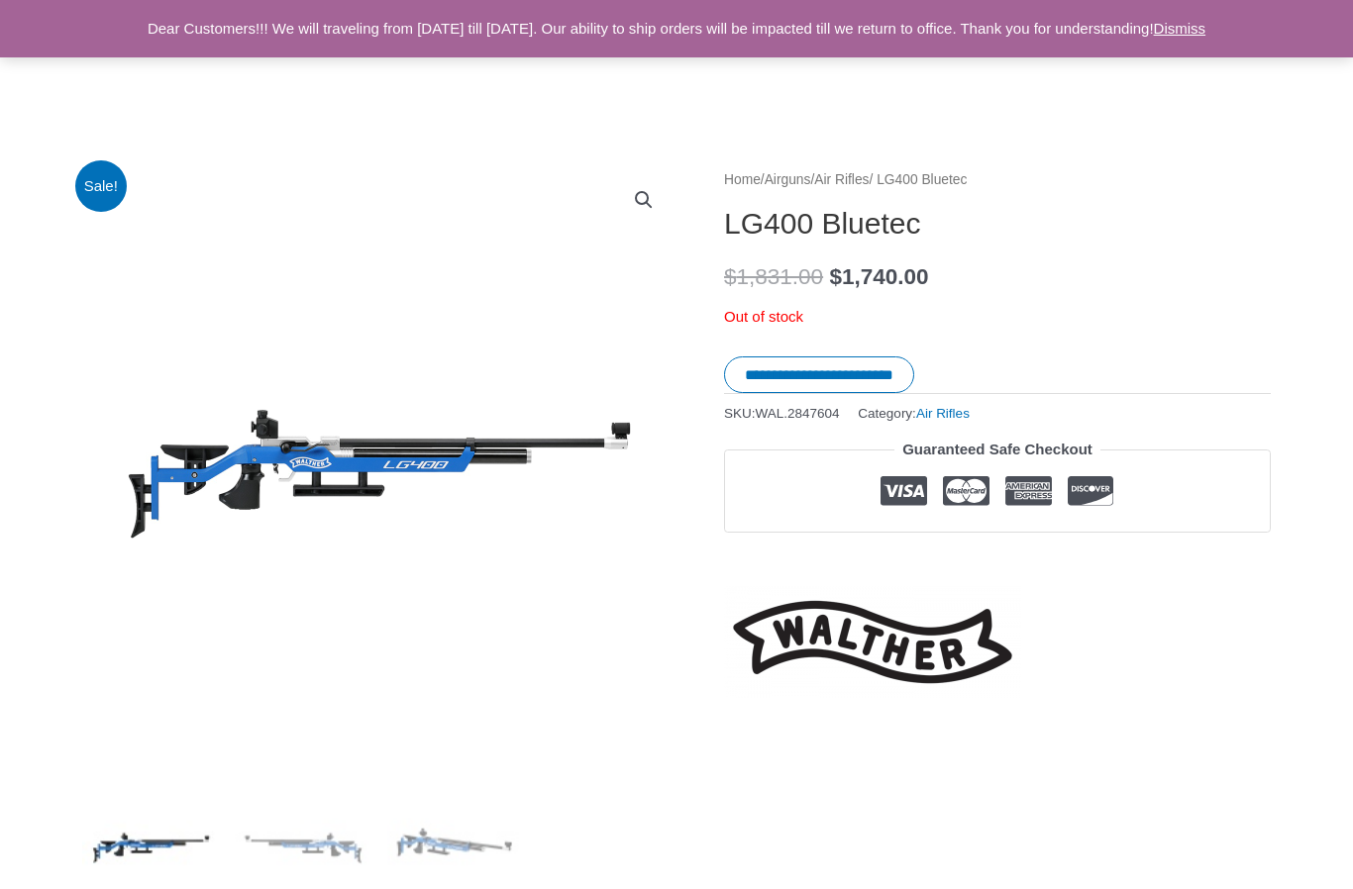
scroll to position [98, 0]
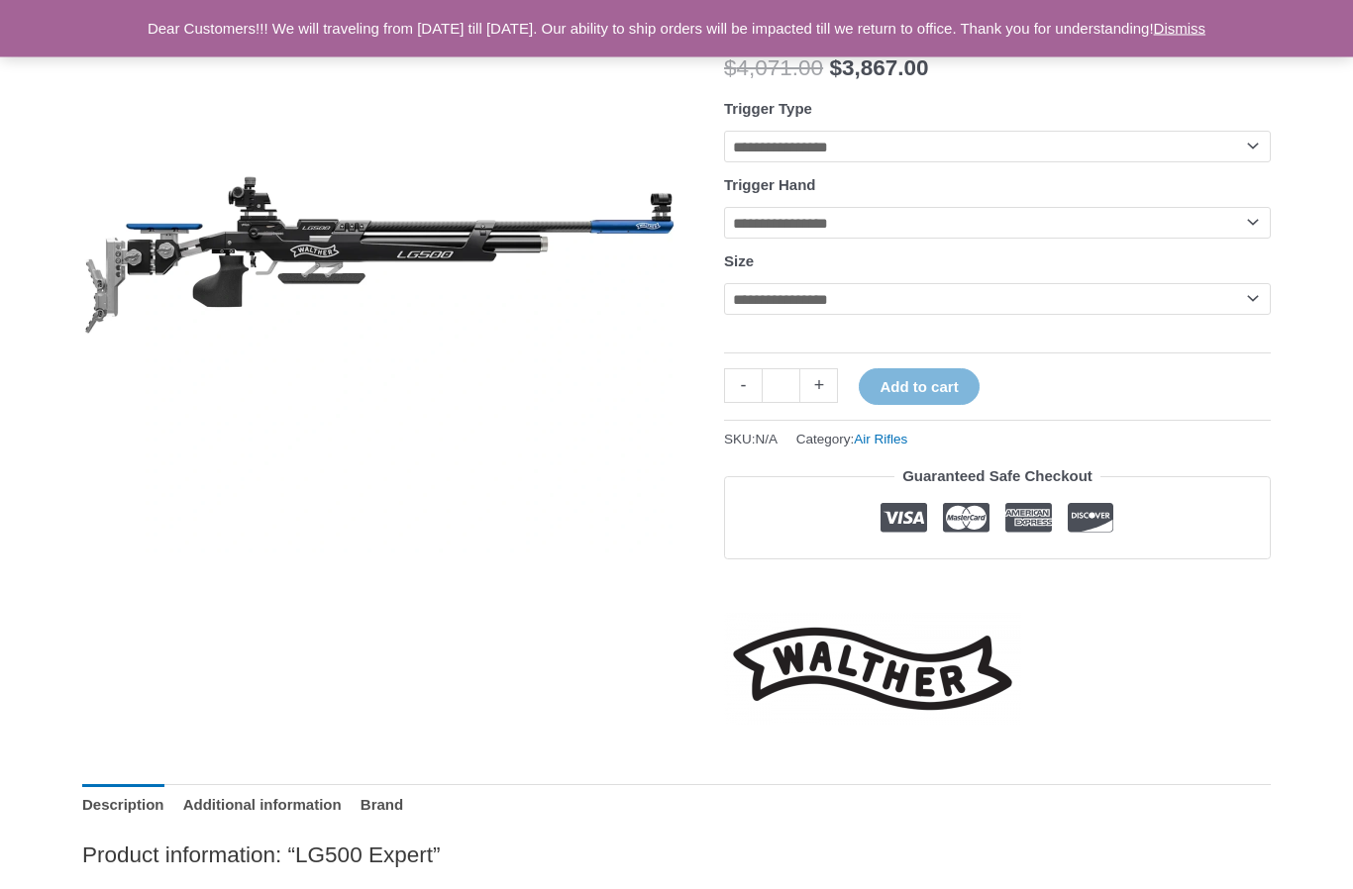
scroll to position [290, 0]
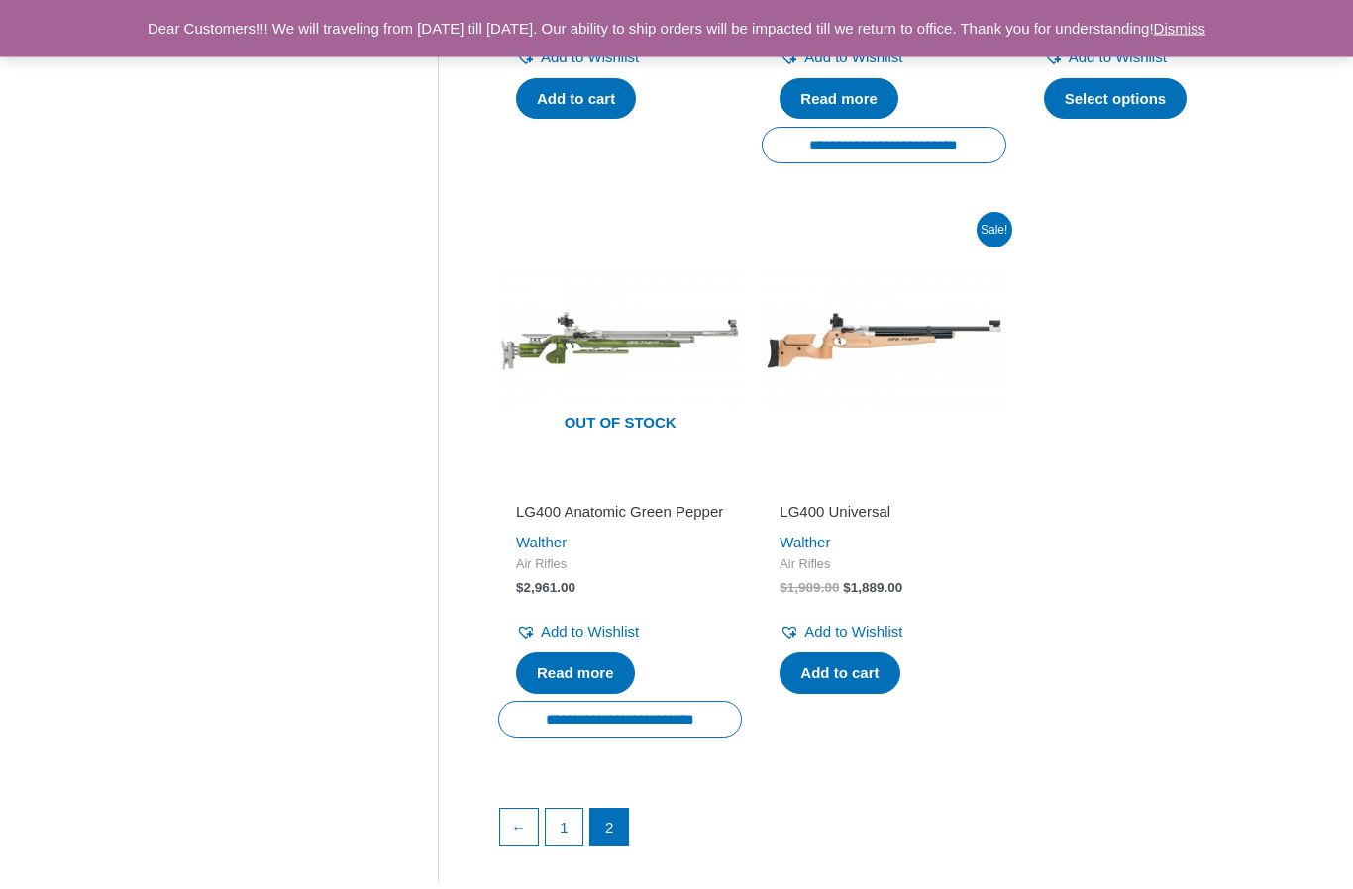
scroll to position [1404, 0]
click at [643, 505] on h2 "LG400 Anatomic Green Pepper" at bounding box center [620, 512] width 208 height 20
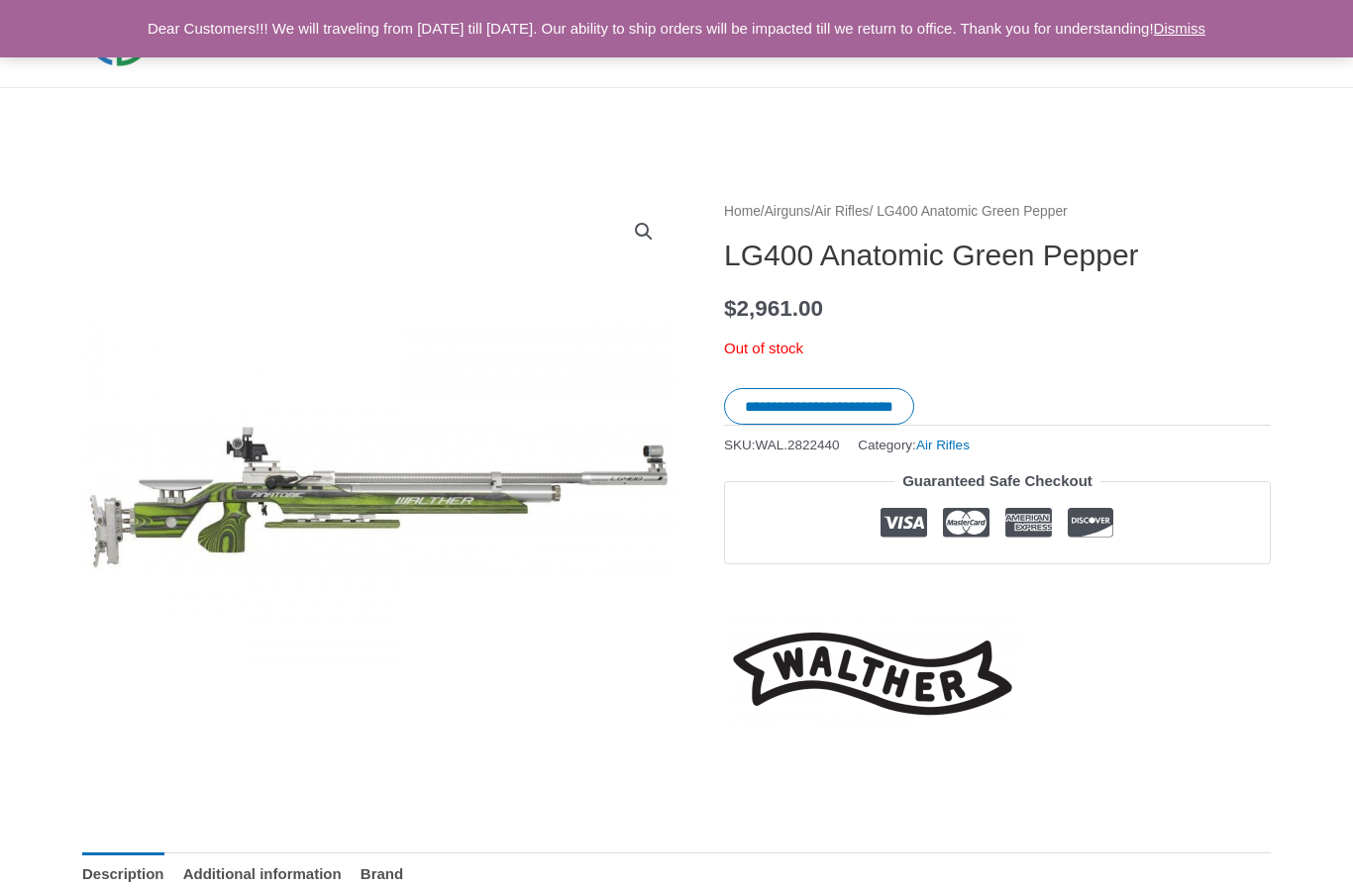
scroll to position [65, 0]
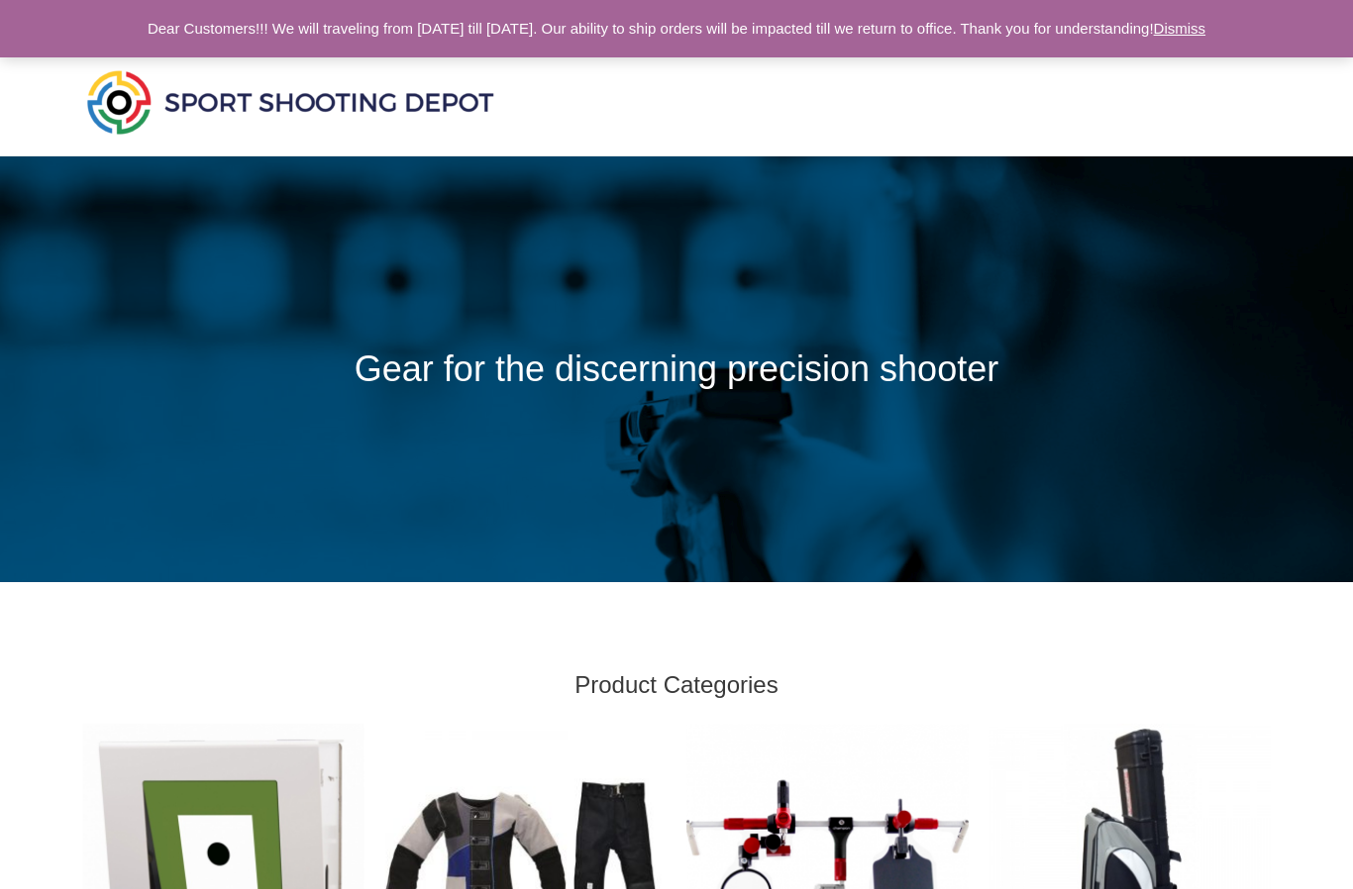
scroll to position [912, 0]
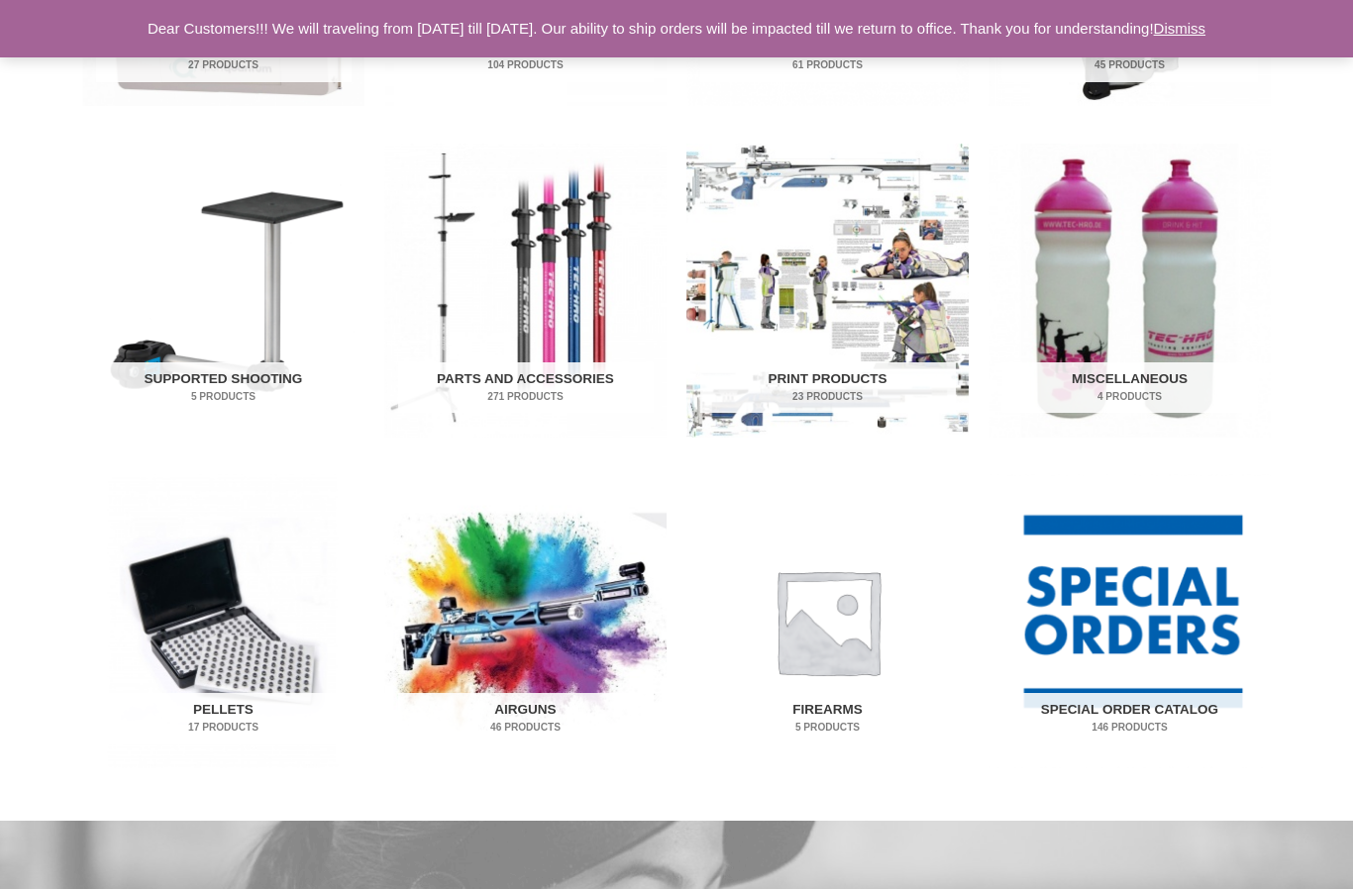
click at [205, 600] on img "Visit product category Pellets" at bounding box center [223, 621] width 282 height 294
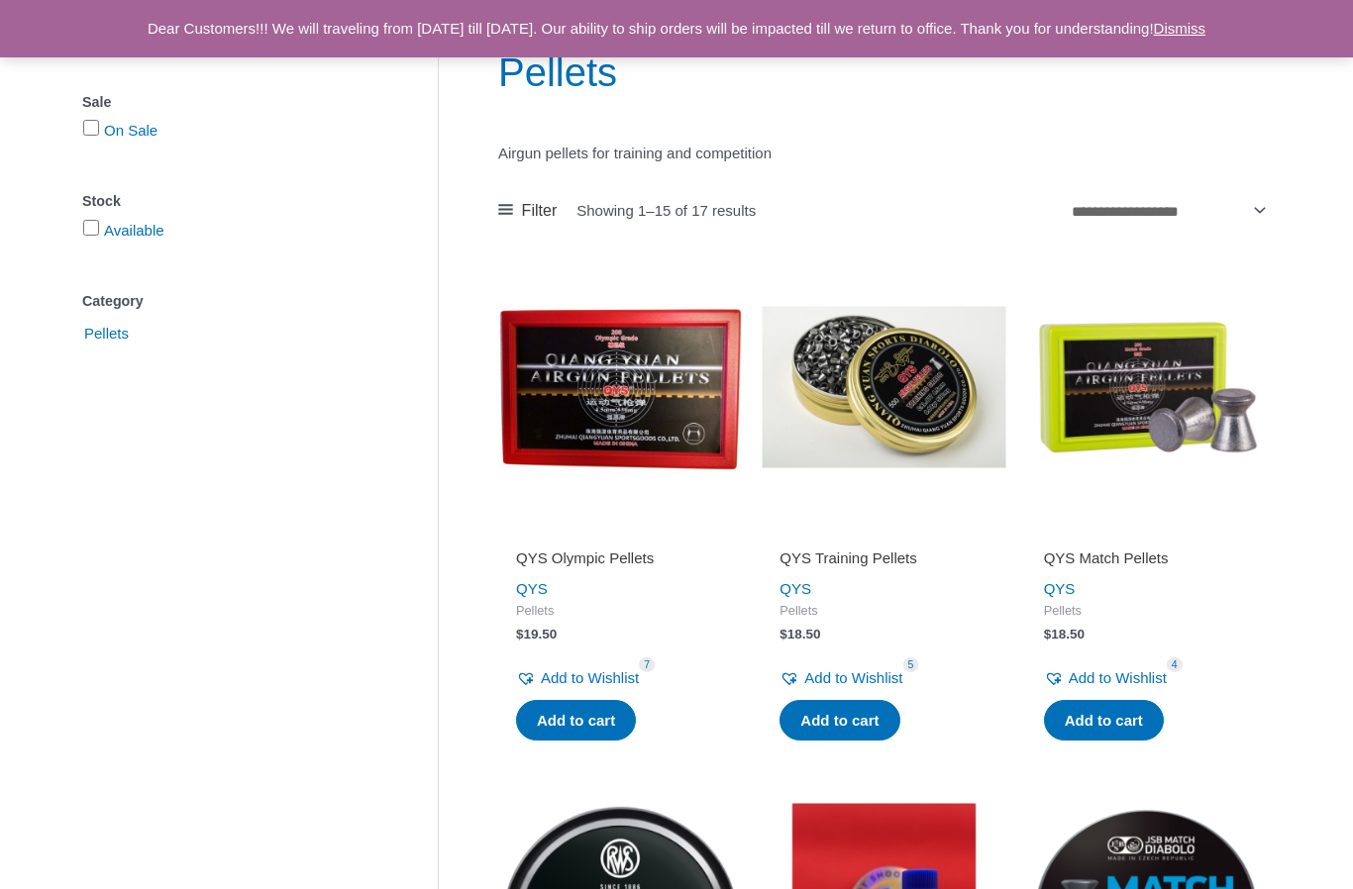
scroll to position [256, 0]
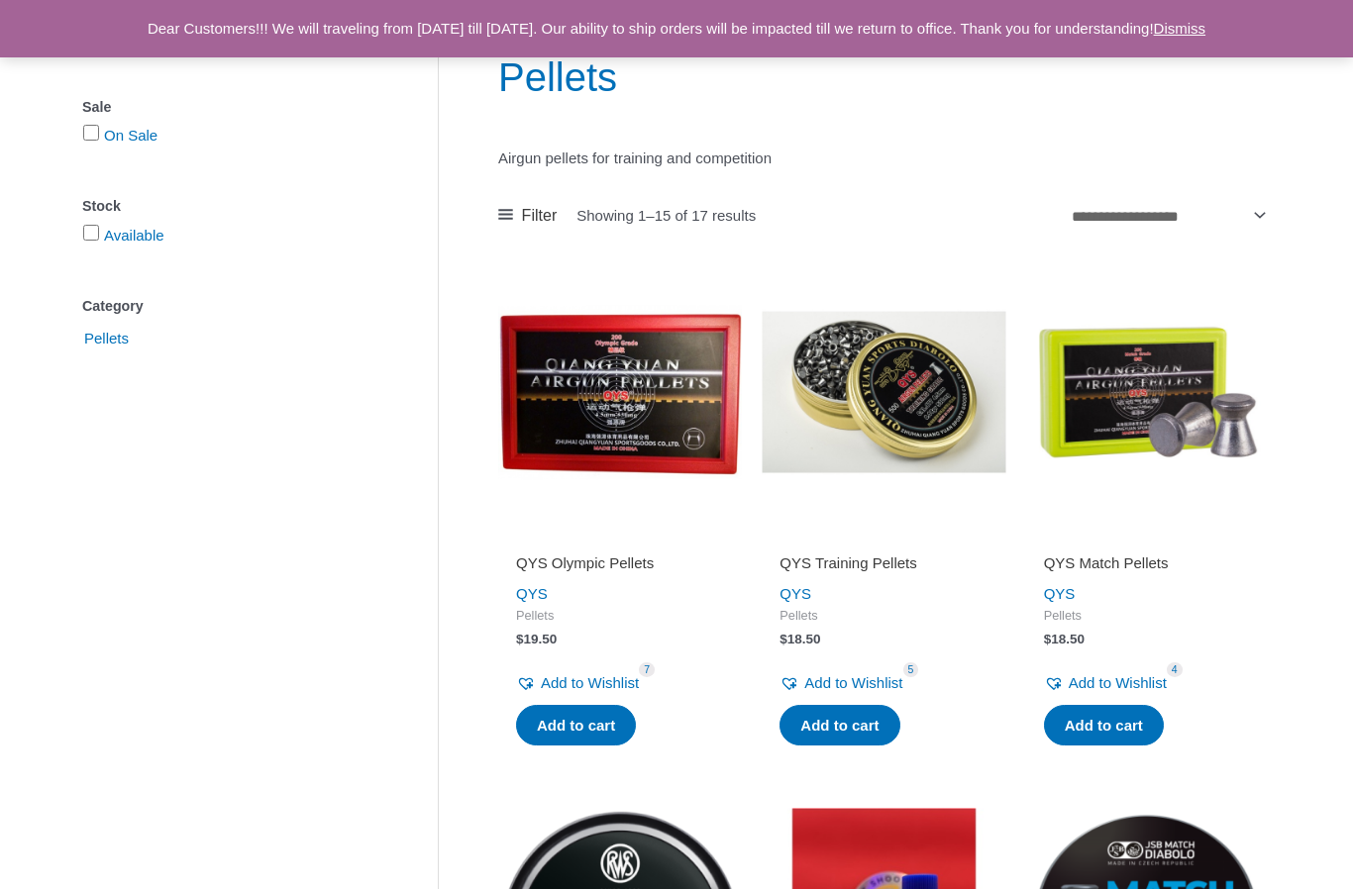
click at [920, 378] on img at bounding box center [884, 392] width 244 height 244
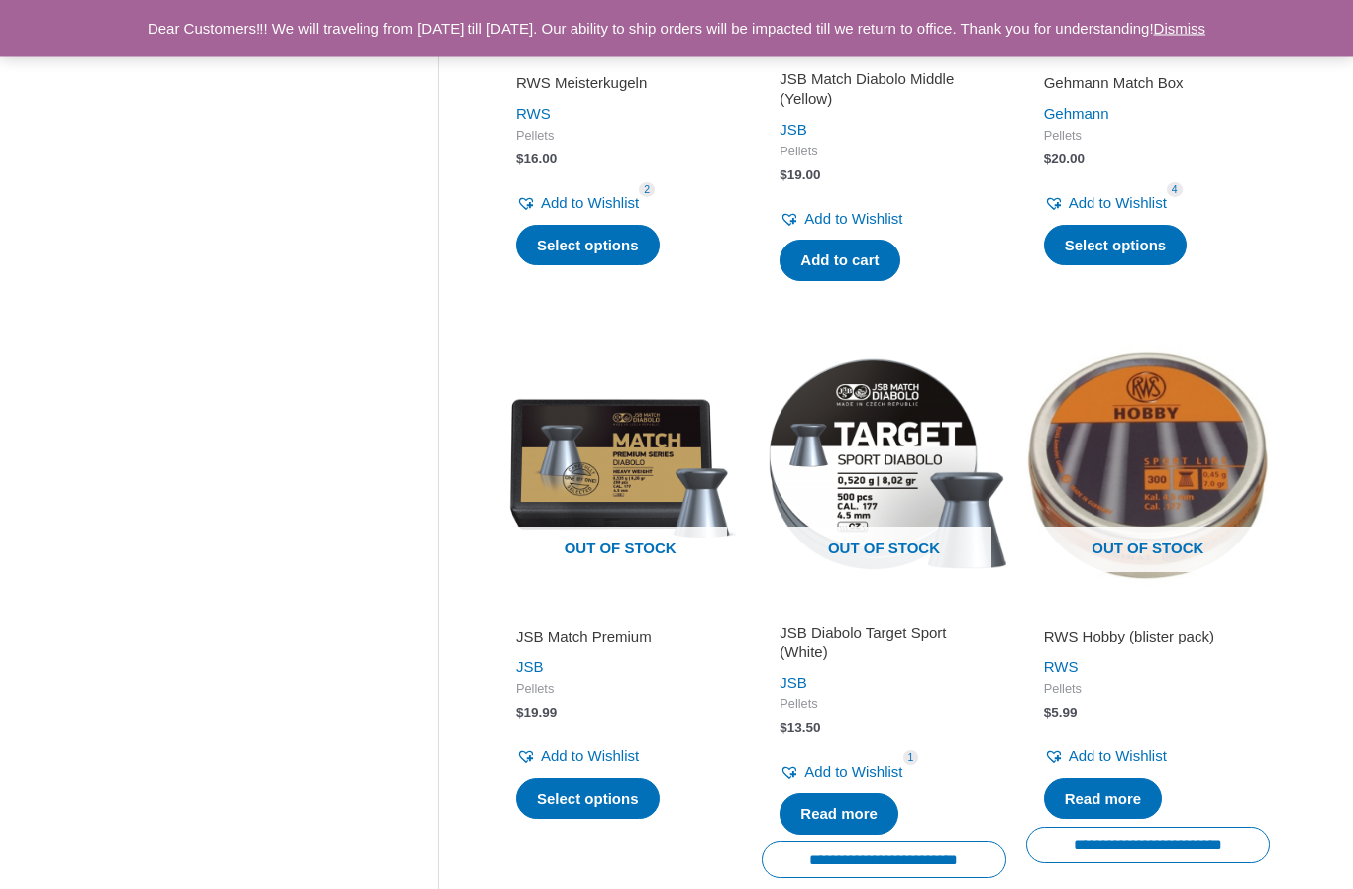
scroll to position [1829, 0]
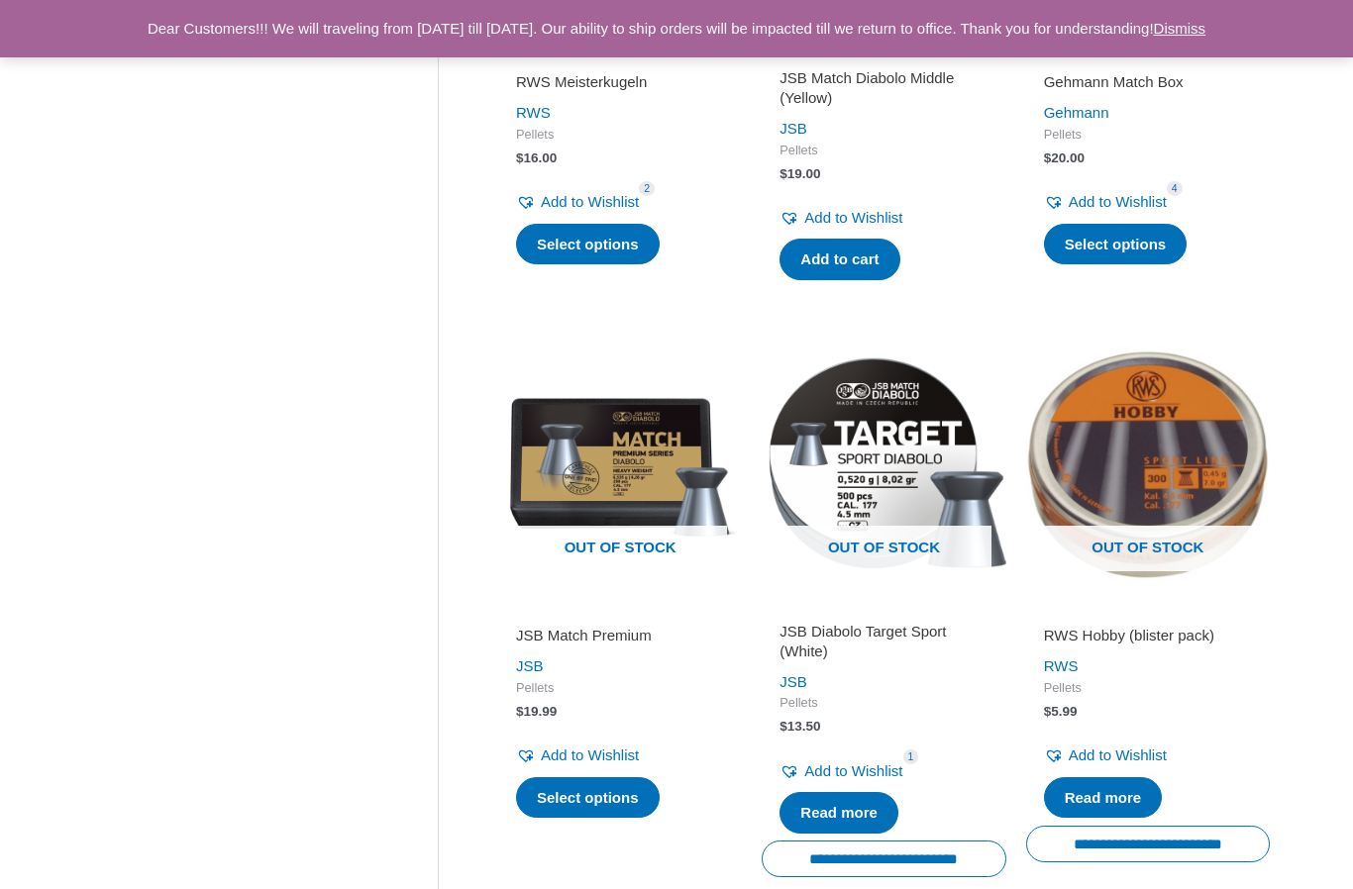
click at [1153, 479] on img at bounding box center [1148, 465] width 244 height 244
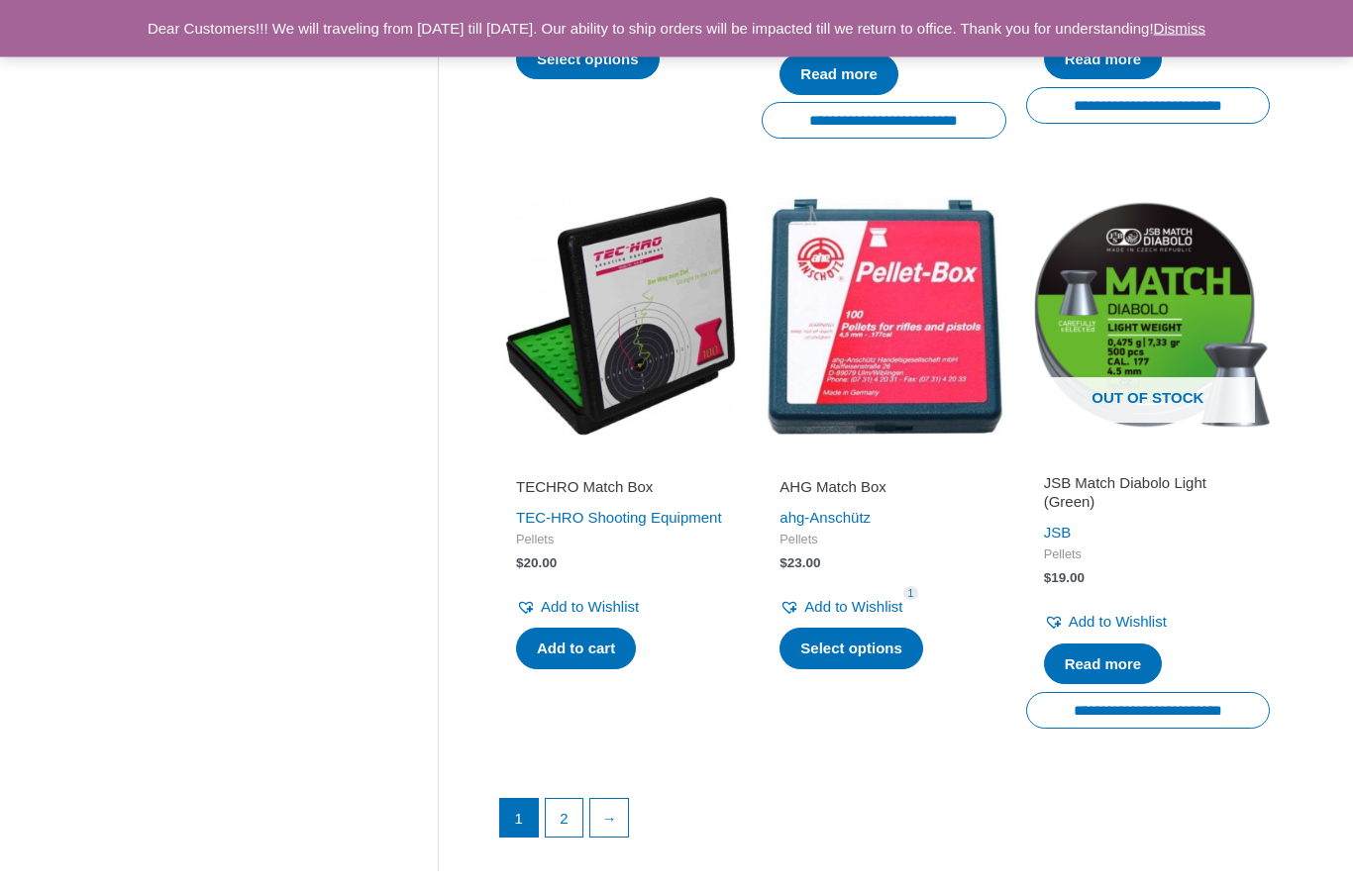
scroll to position [2569, 0]
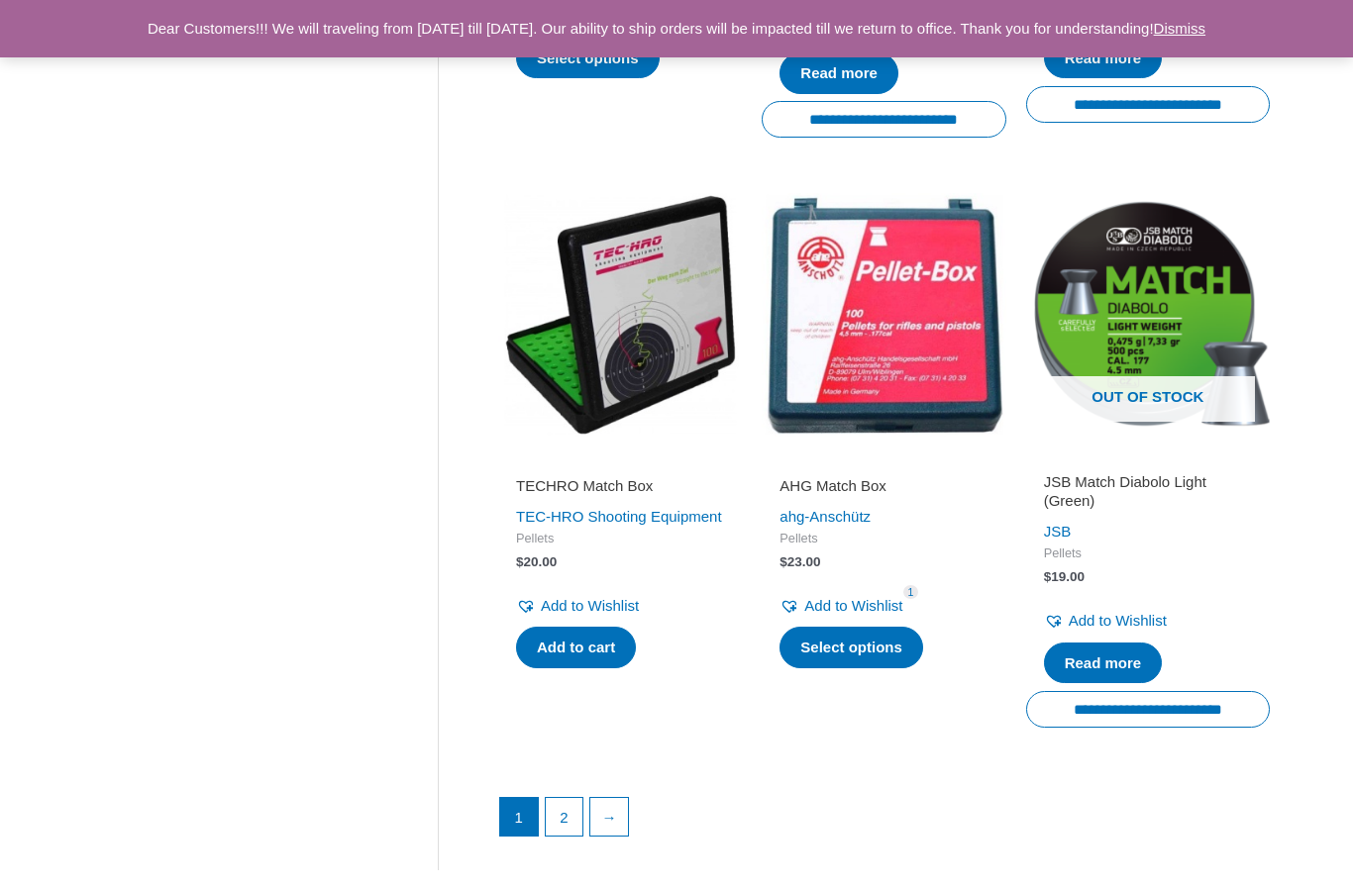
click at [618, 798] on link "→" at bounding box center [609, 817] width 38 height 38
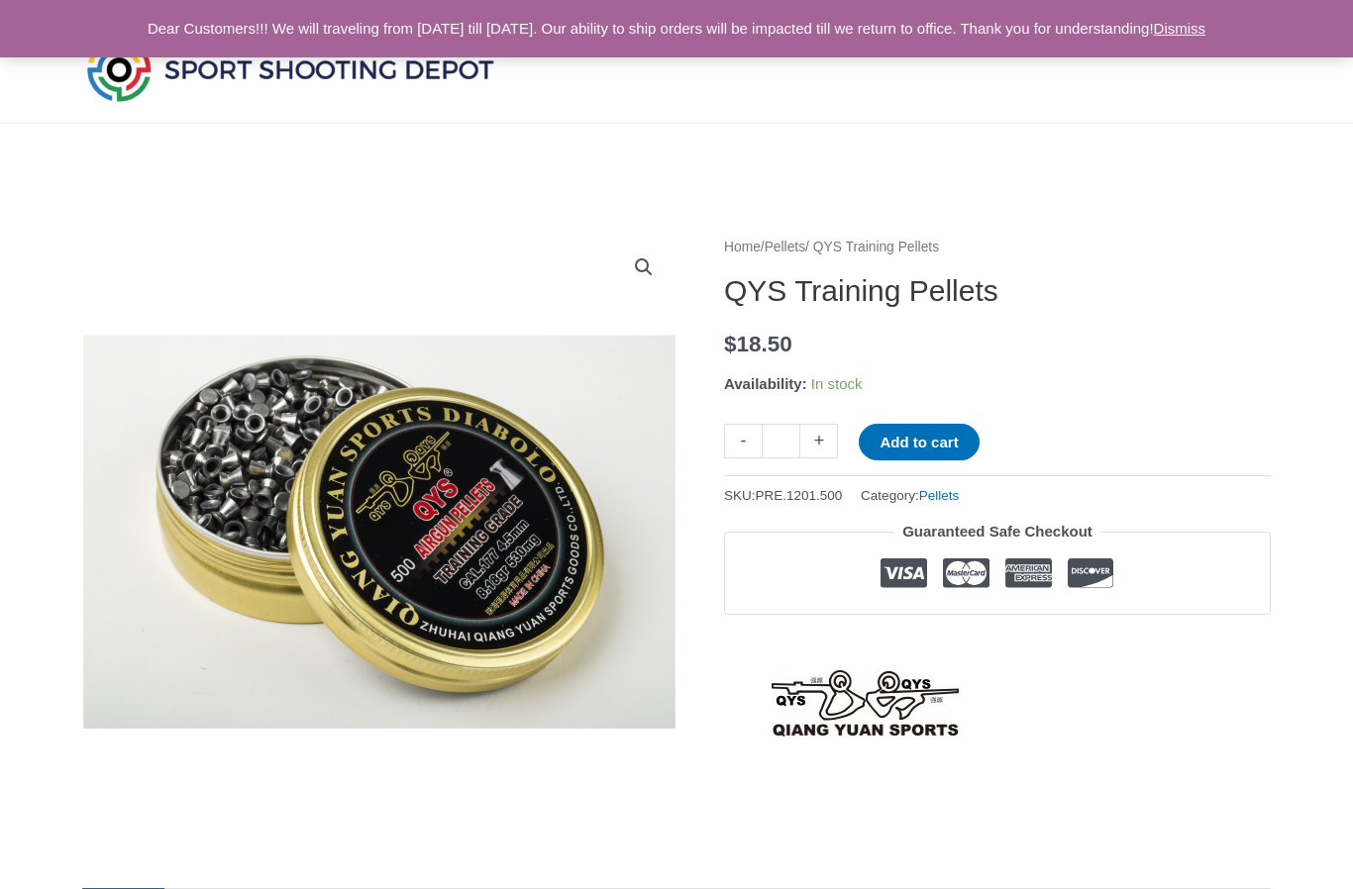
scroll to position [32, 0]
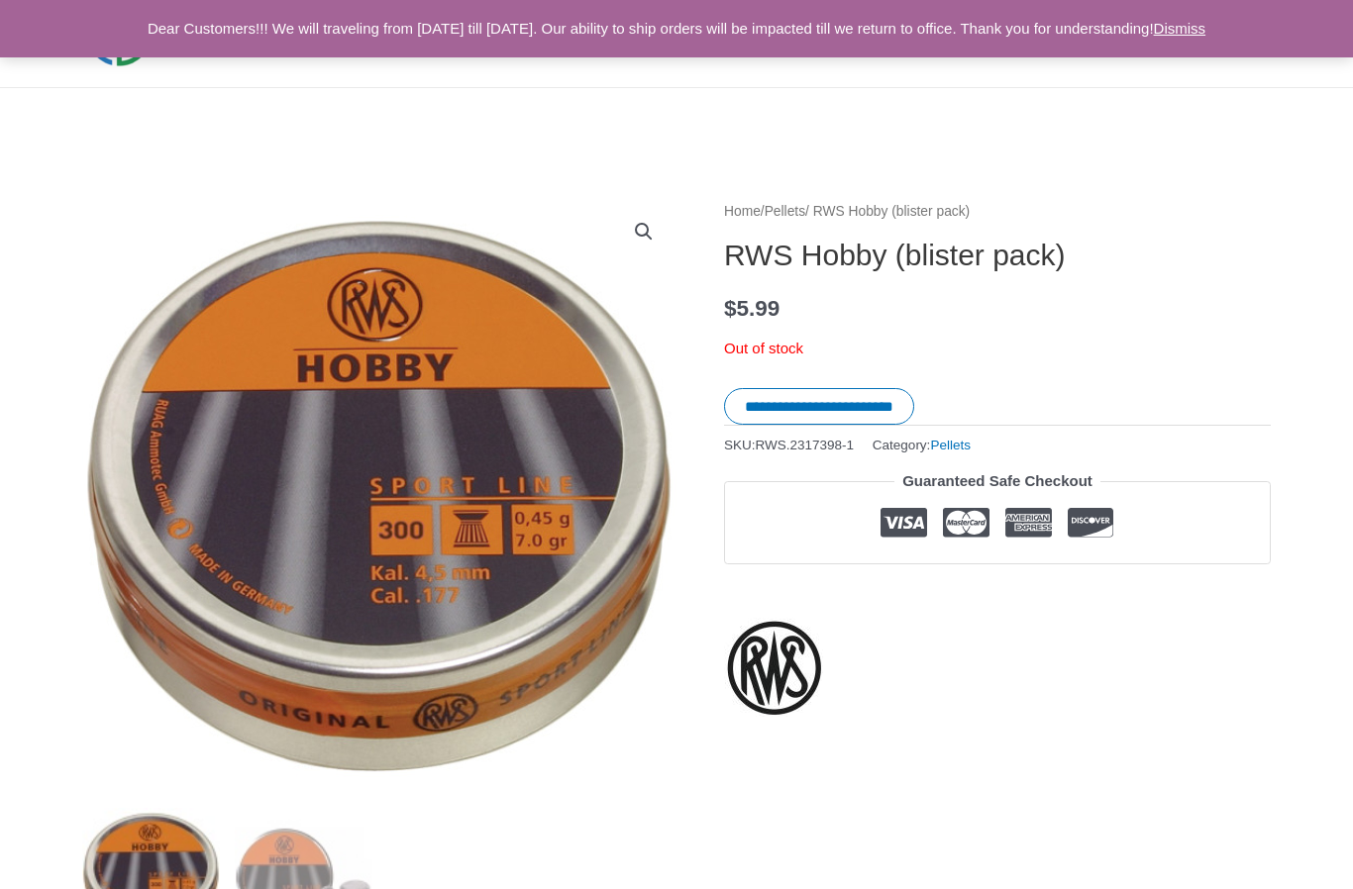
scroll to position [66, 0]
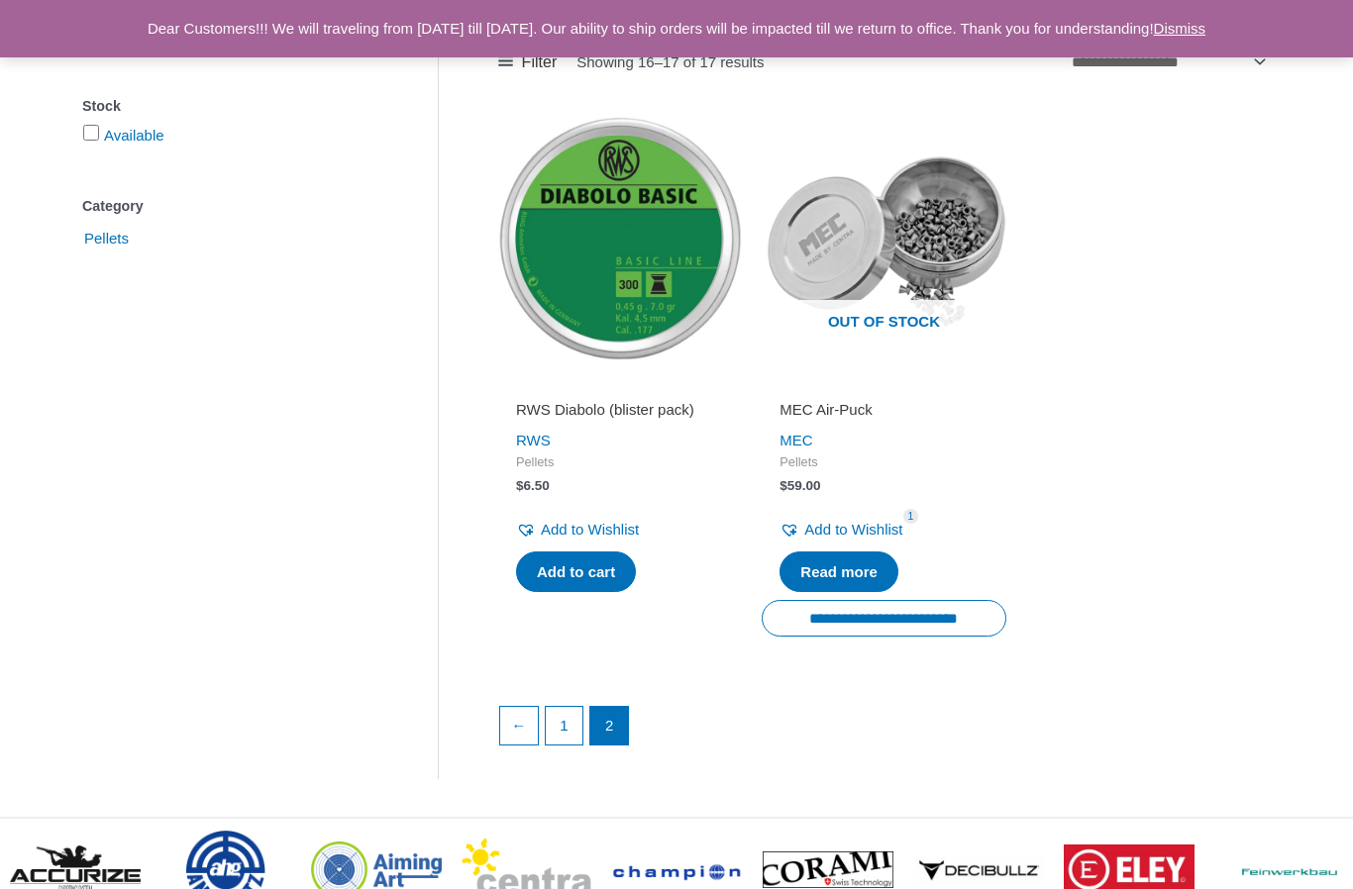
scroll to position [361, 0]
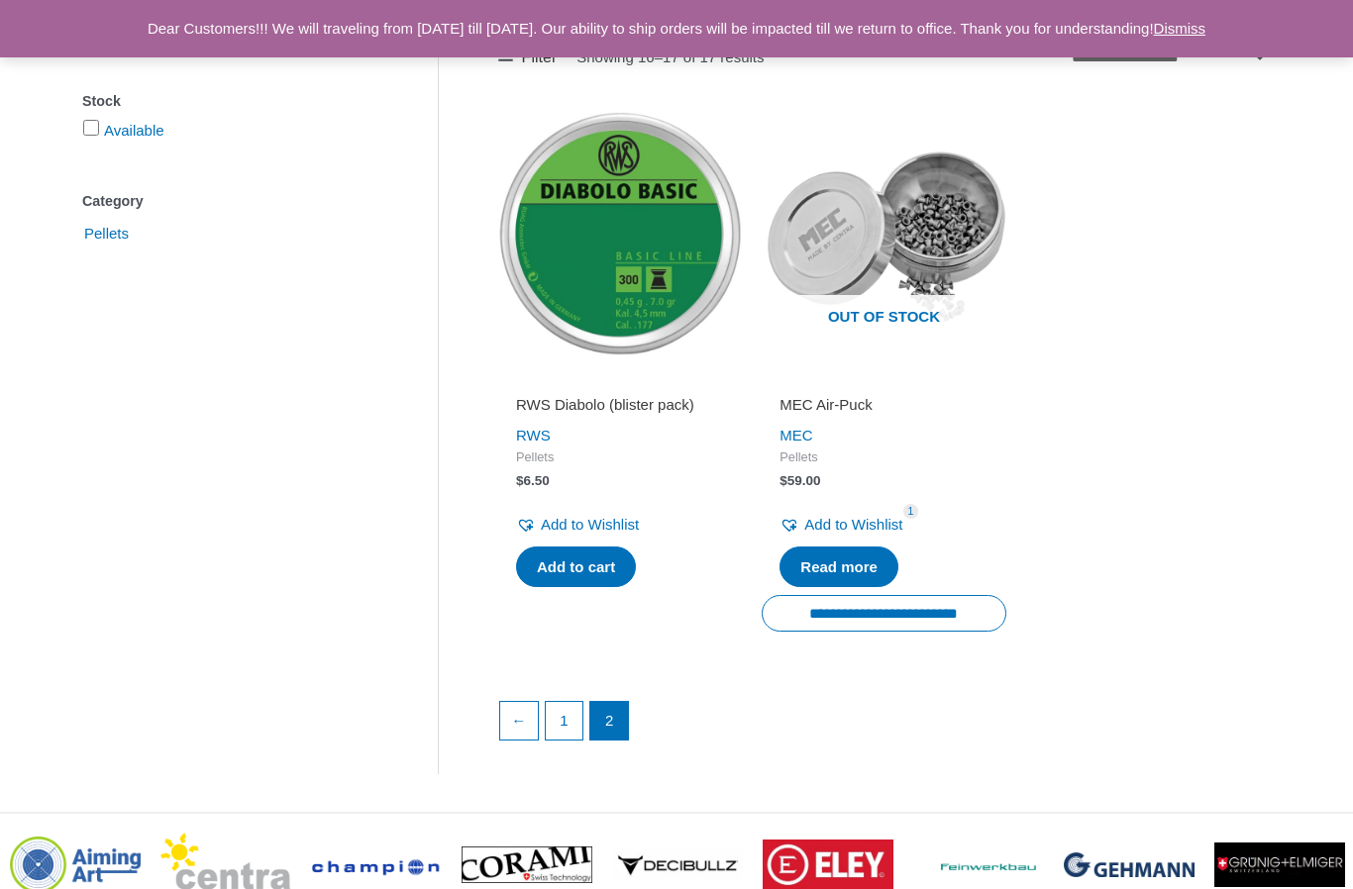
click at [955, 252] on img at bounding box center [884, 234] width 244 height 244
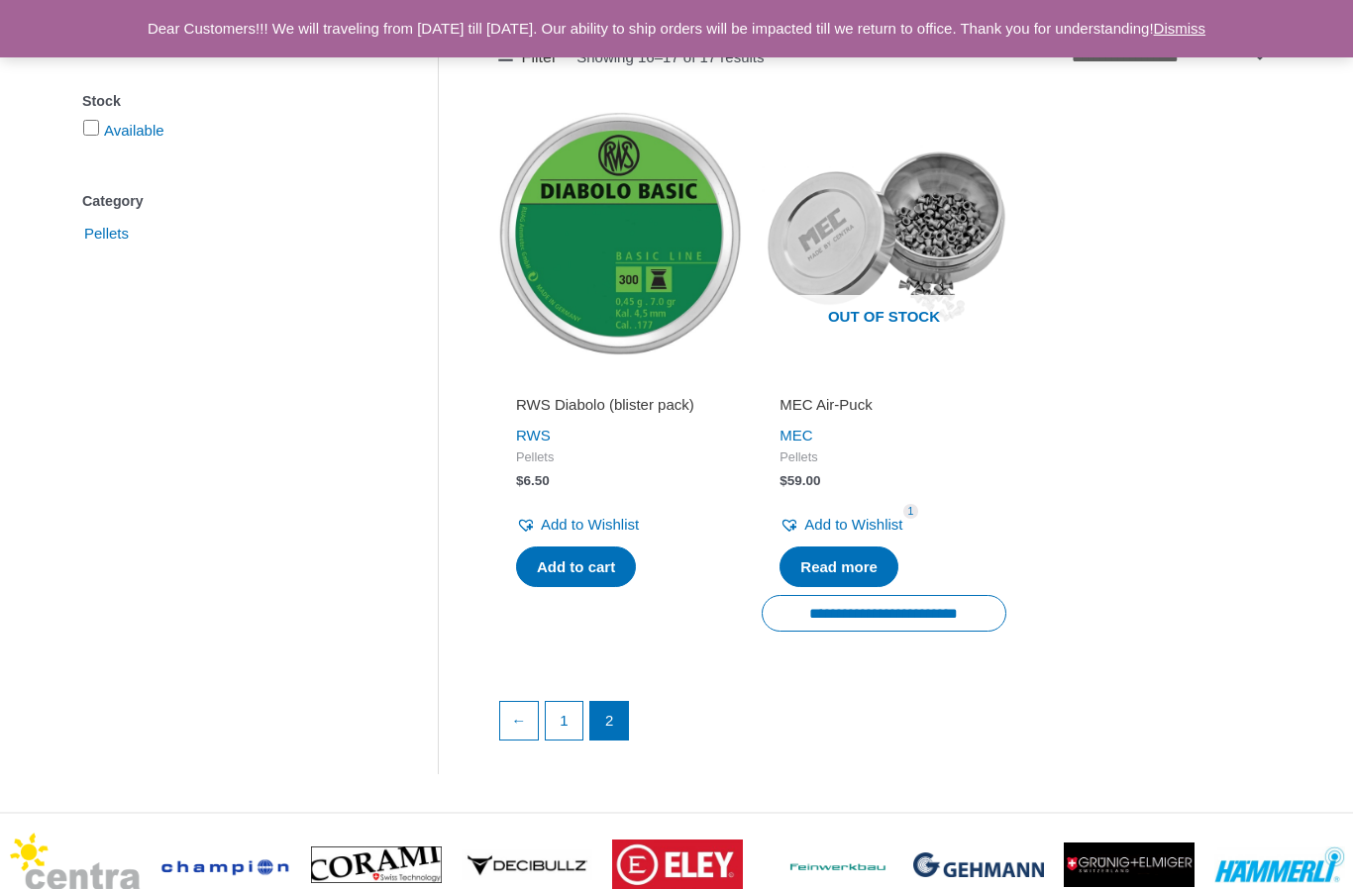
scroll to position [434, 0]
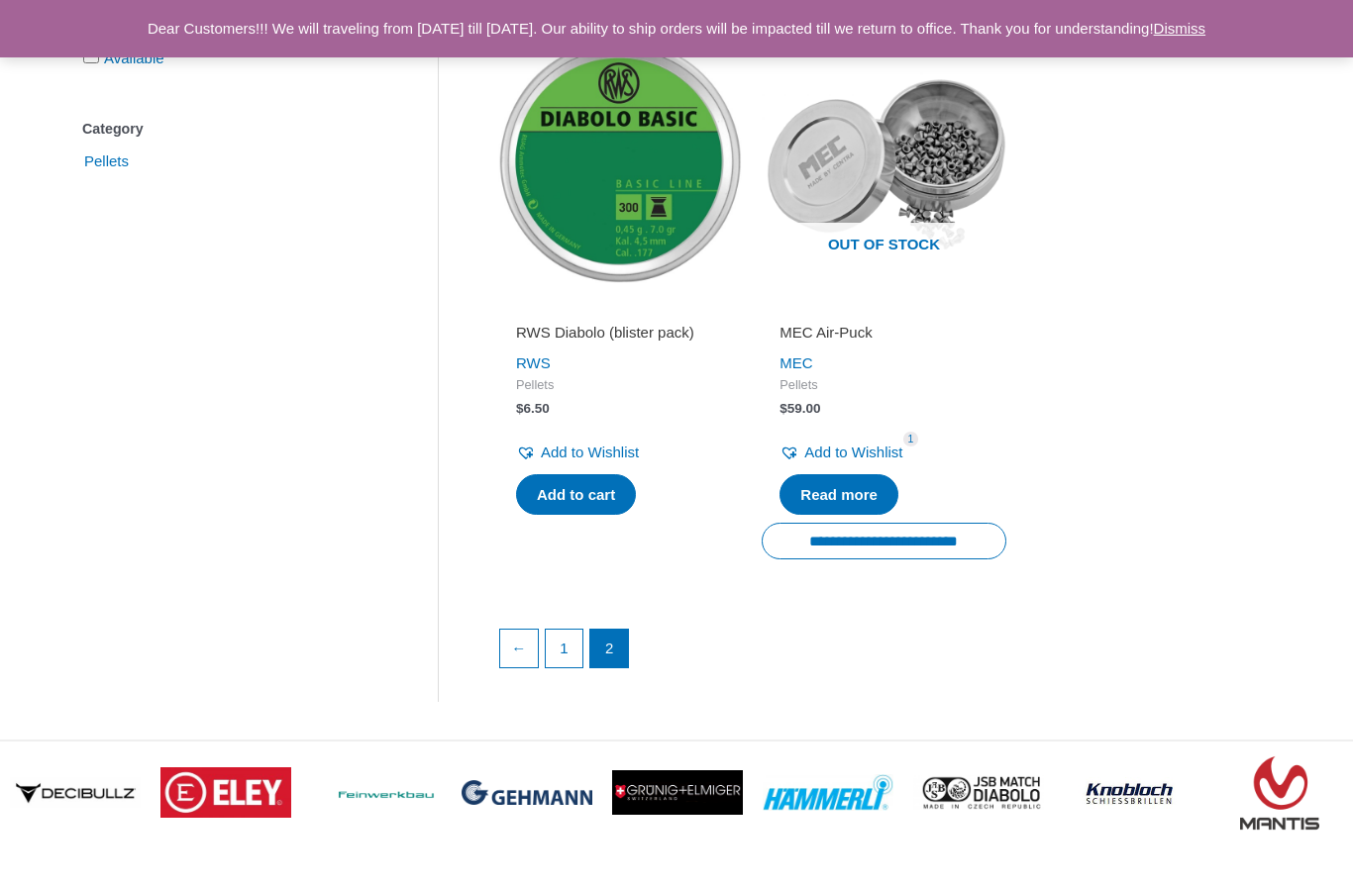
click at [622, 237] on img at bounding box center [620, 162] width 244 height 244
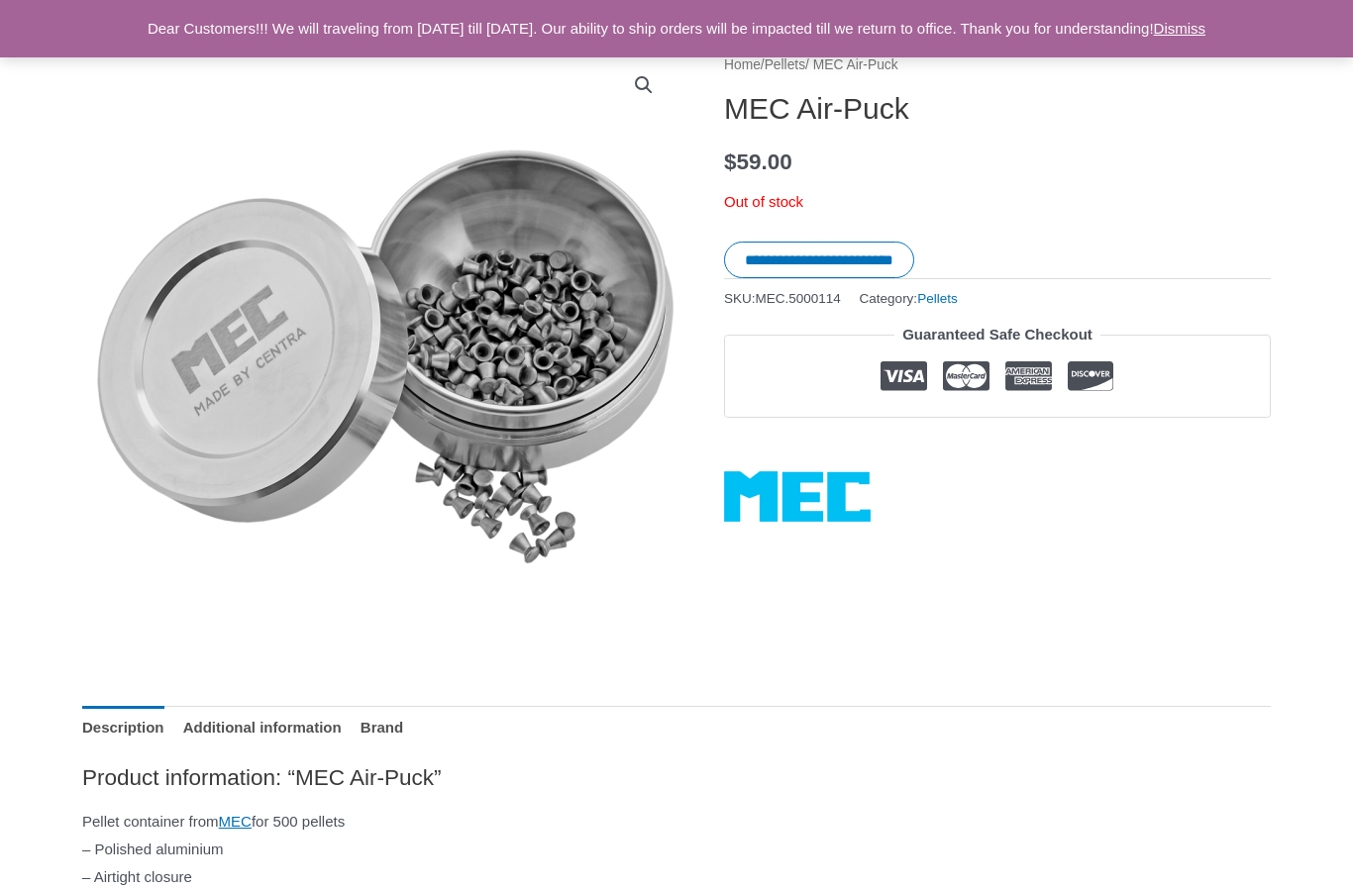
scroll to position [216, 0]
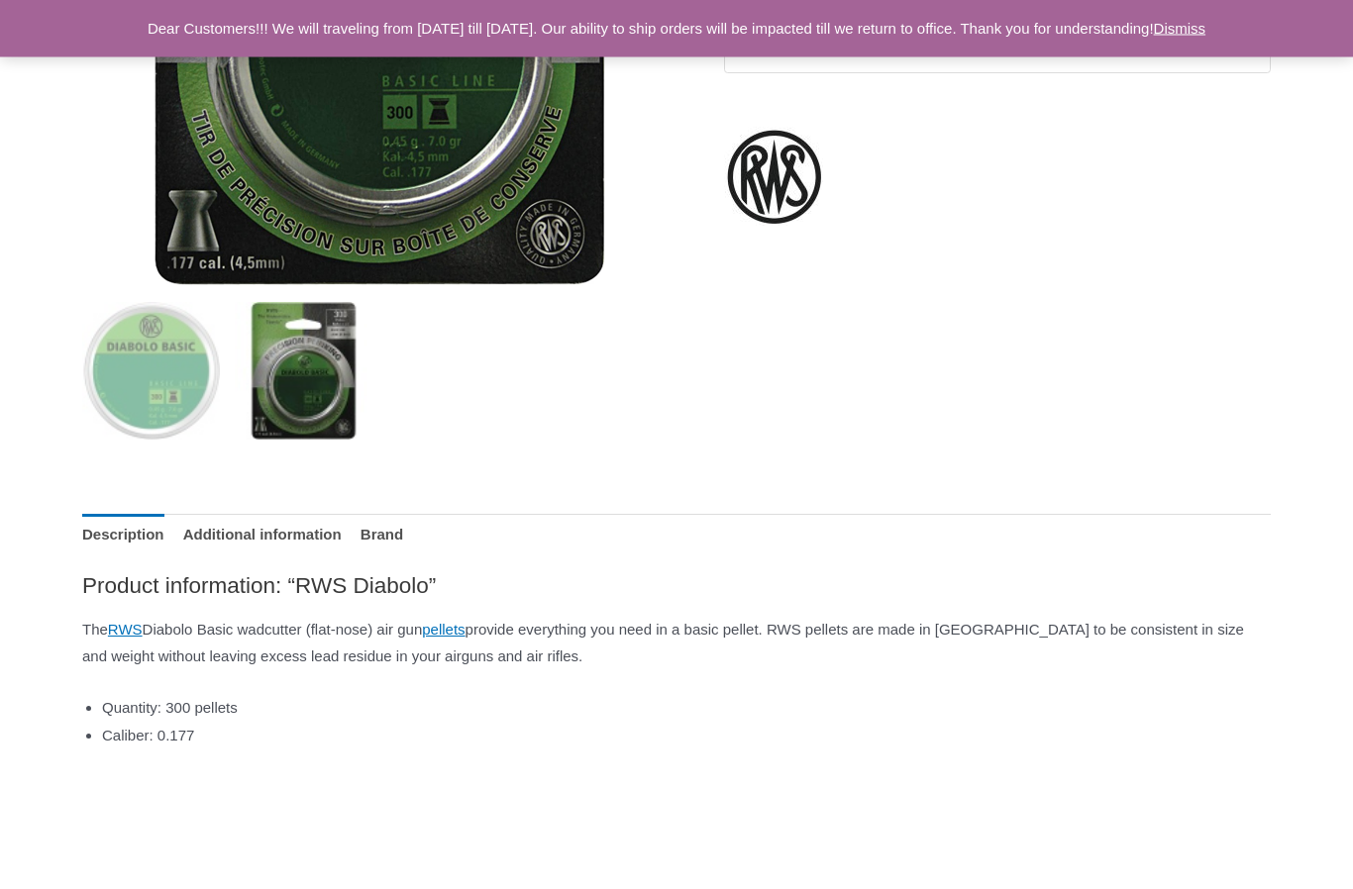
scroll to position [574, 0]
click at [335, 542] on link "Additional information" at bounding box center [262, 535] width 158 height 43
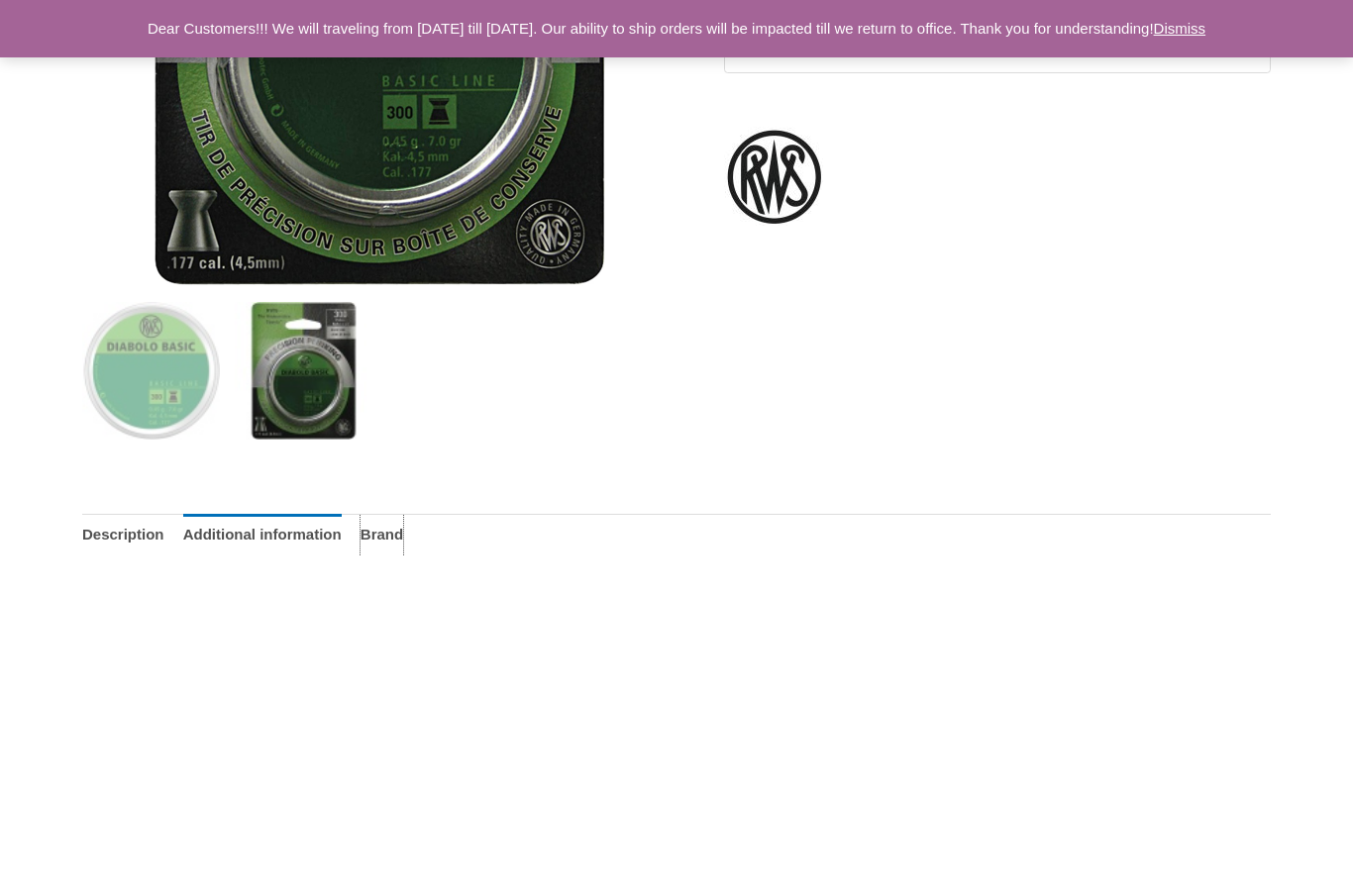
click at [403, 537] on link "Brand" at bounding box center [381, 535] width 43 height 43
click at [156, 540] on link "Description" at bounding box center [123, 535] width 82 height 43
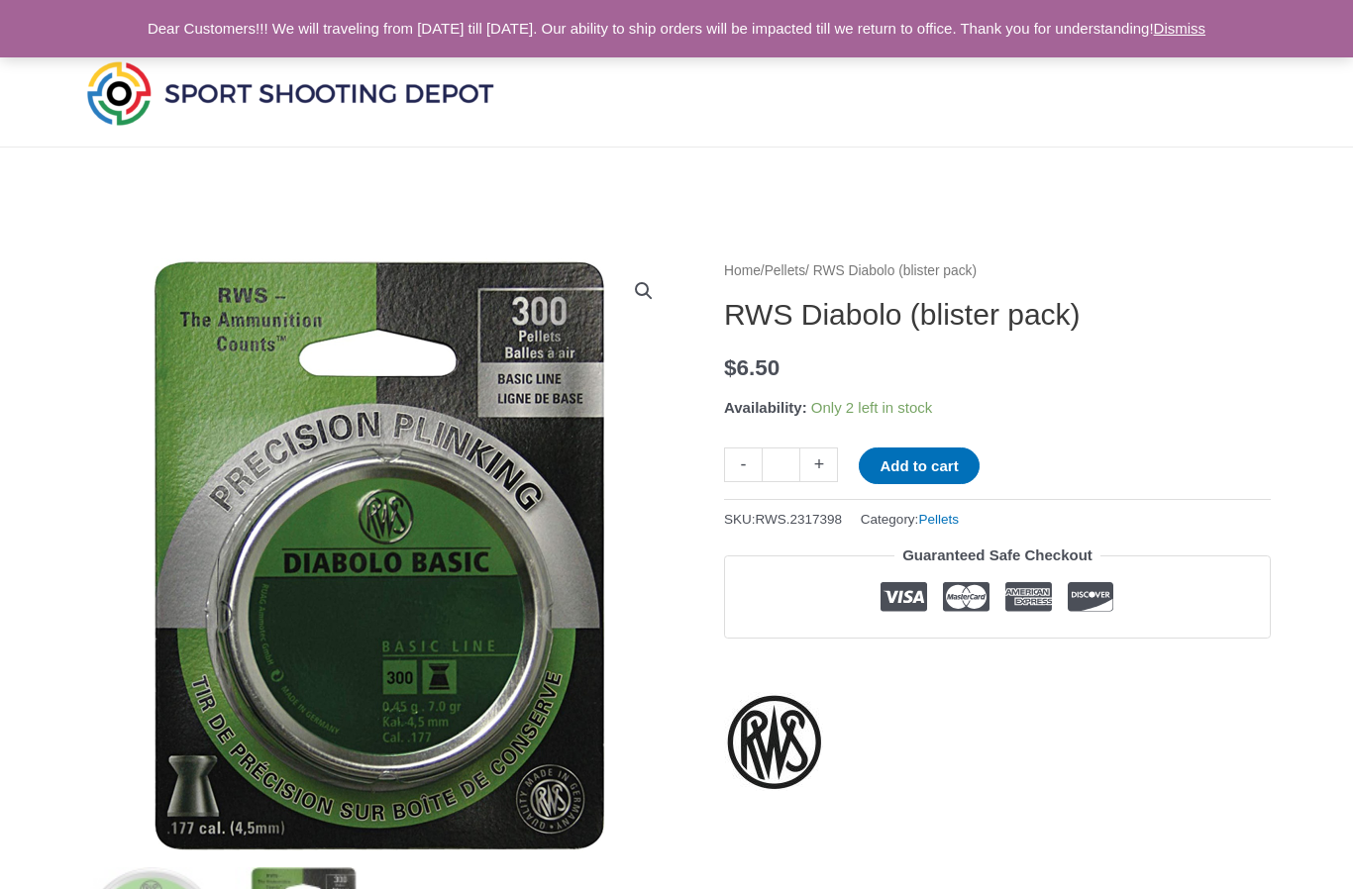
scroll to position [0, 0]
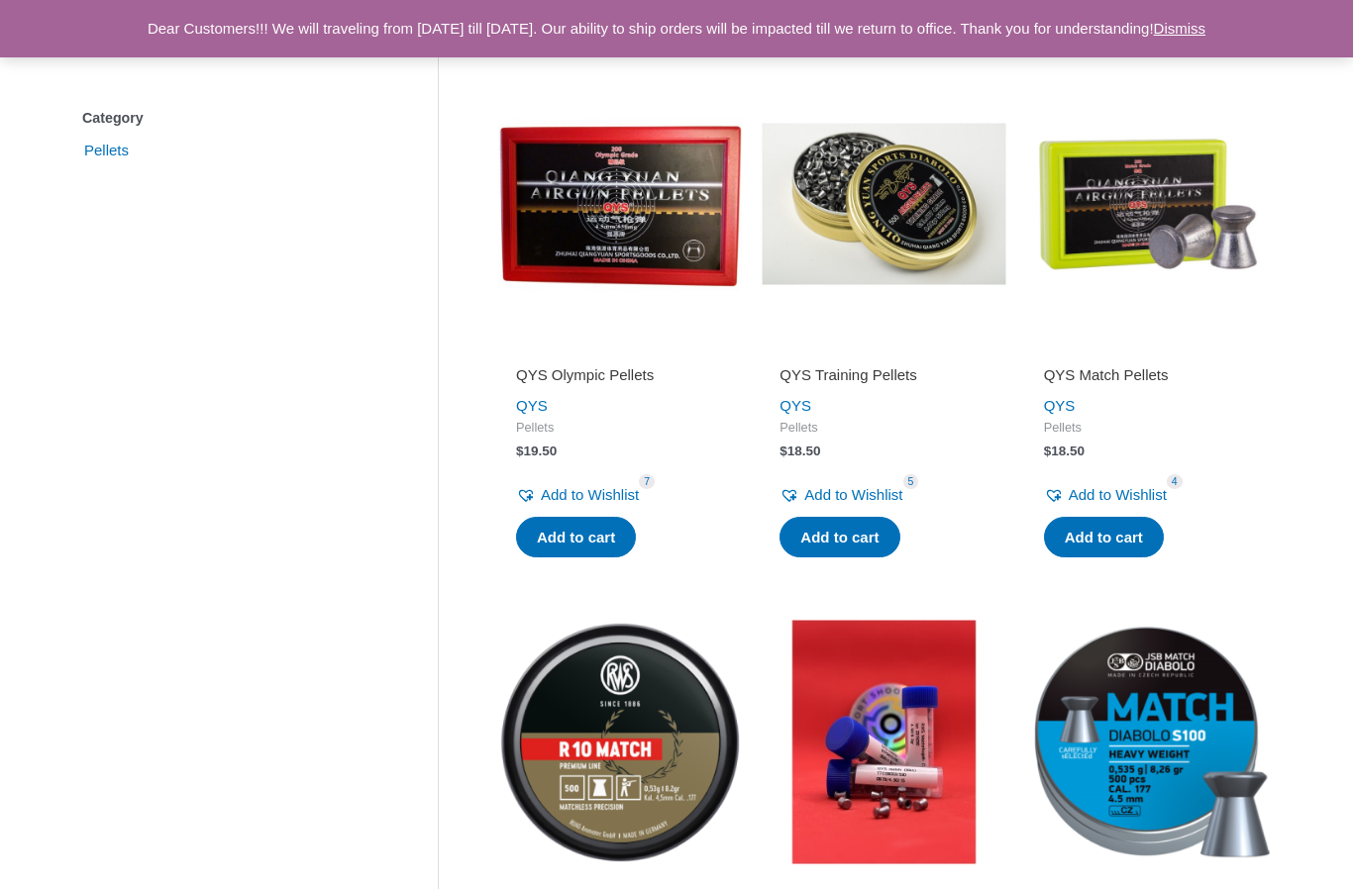
scroll to position [462, 0]
